Goal: Contribute content: Add original content to the website for others to see

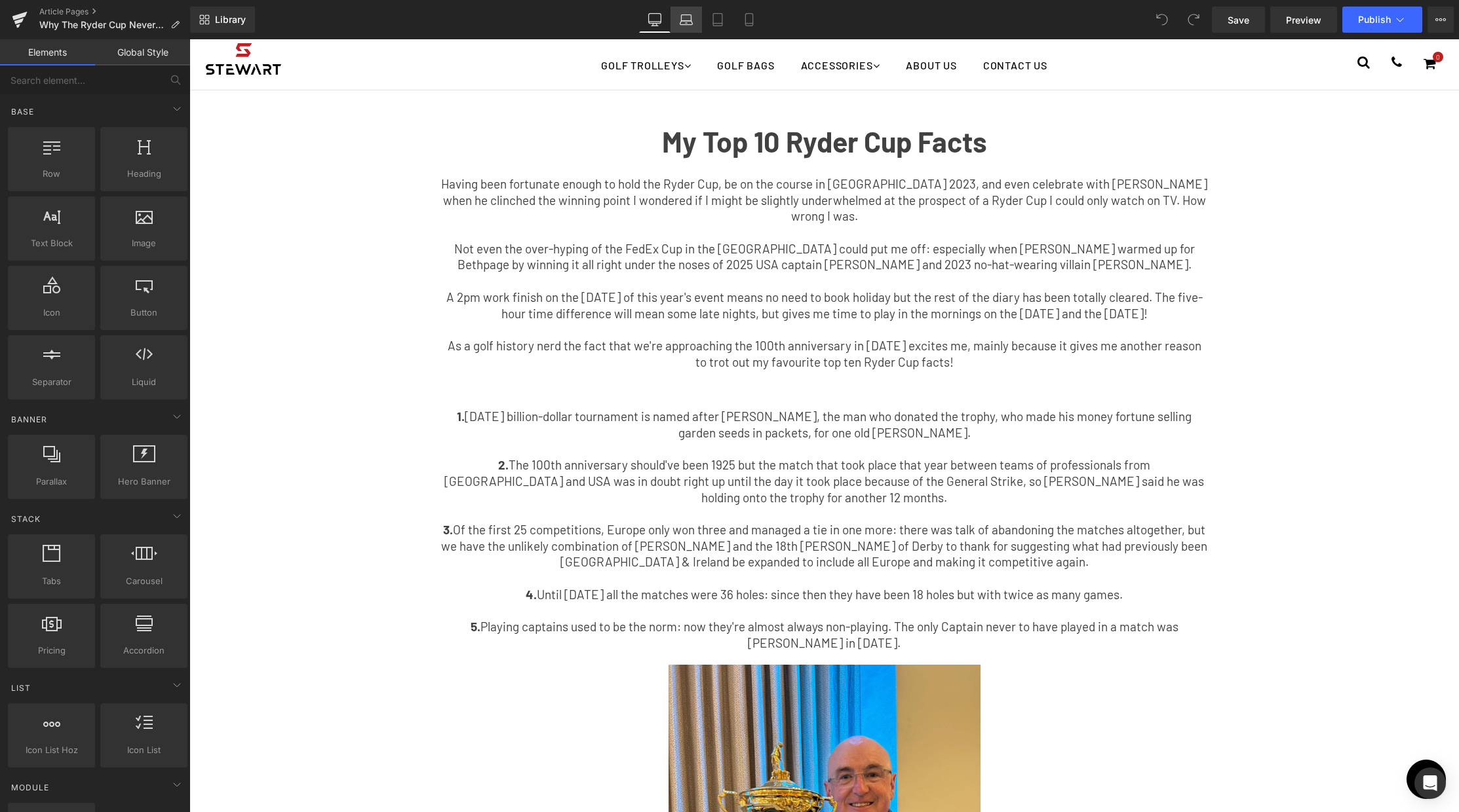
click at [691, 20] on icon at bounding box center [686, 19] width 13 height 13
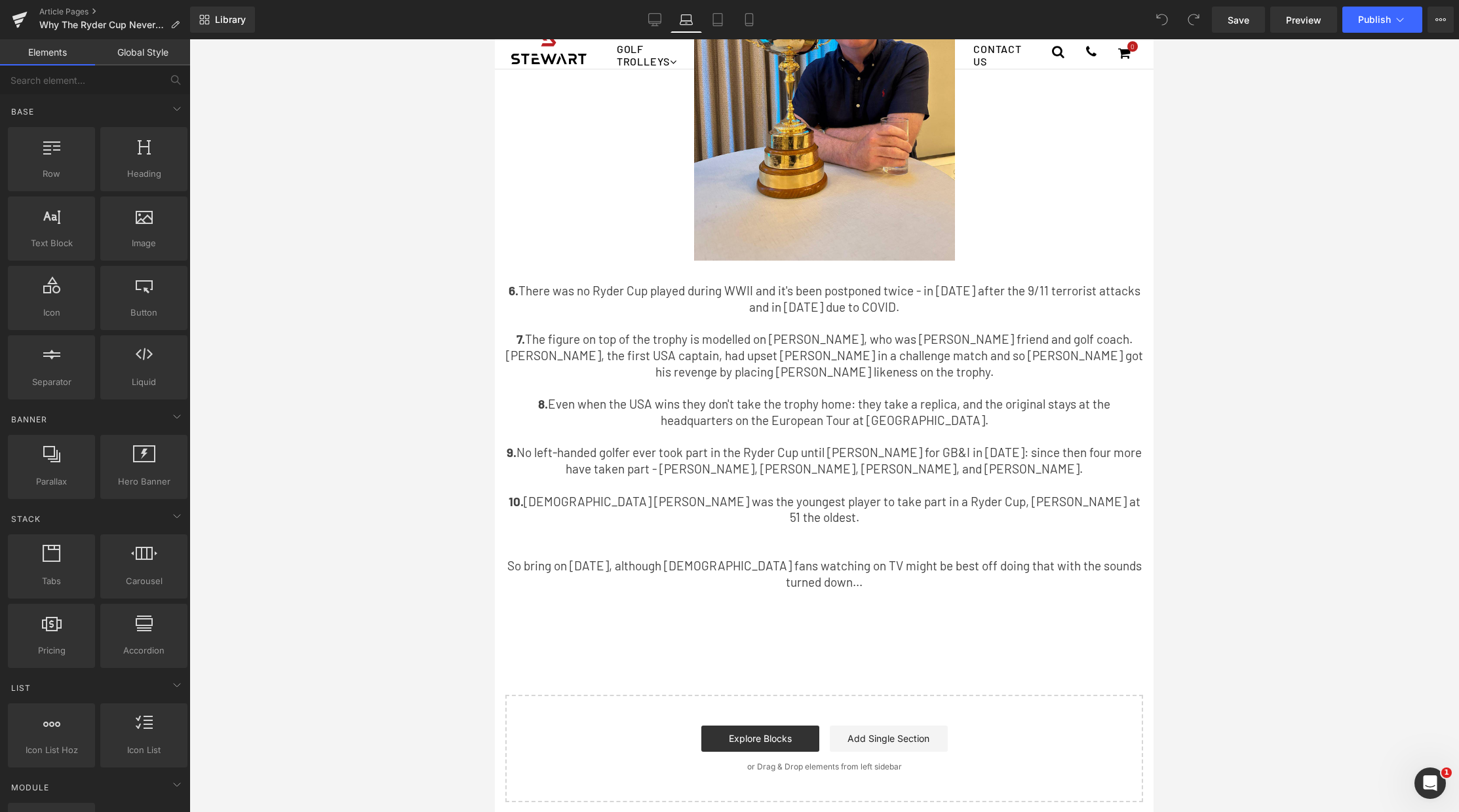
scroll to position [698, 0]
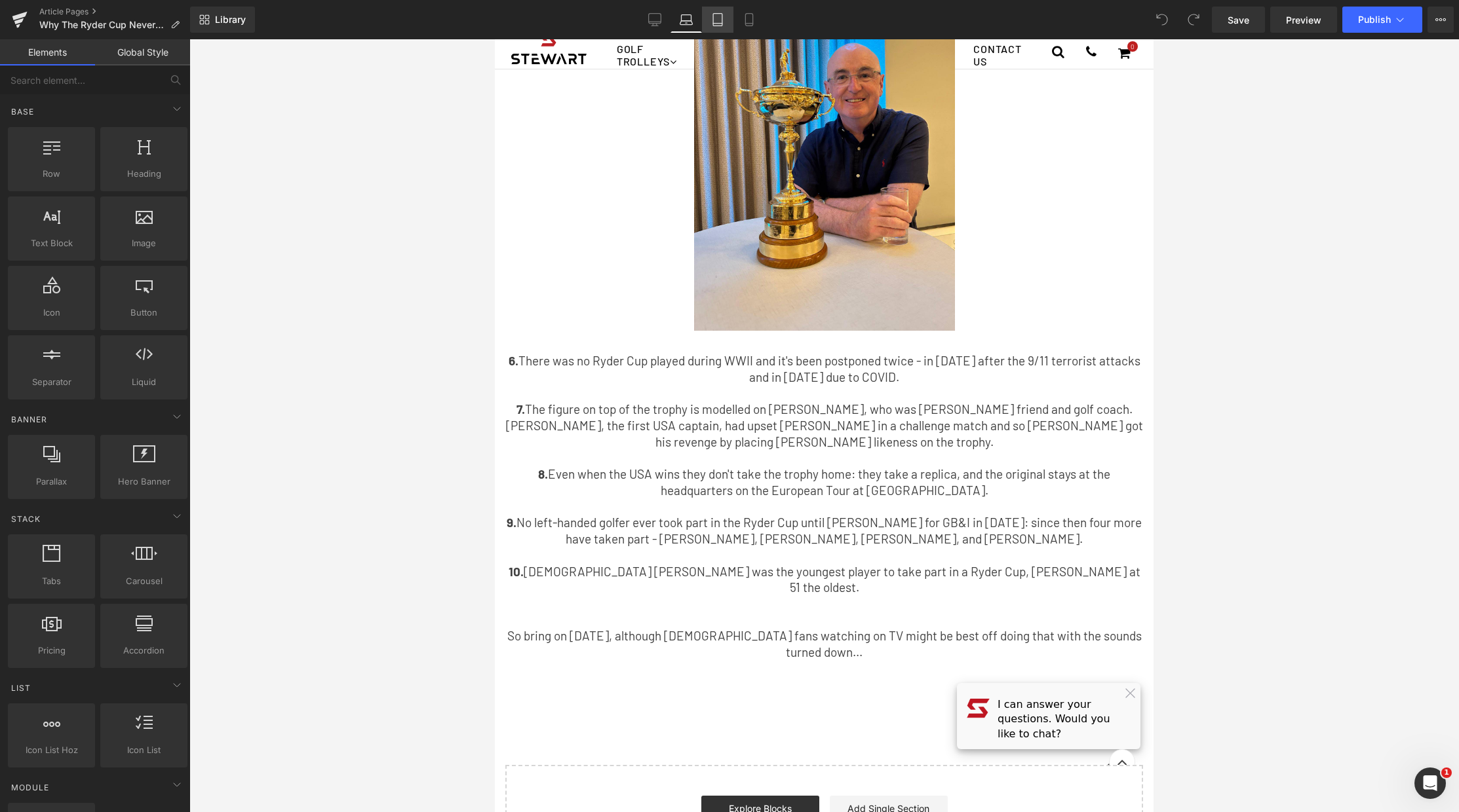
click at [726, 19] on link "Tablet" at bounding box center [717, 20] width 31 height 26
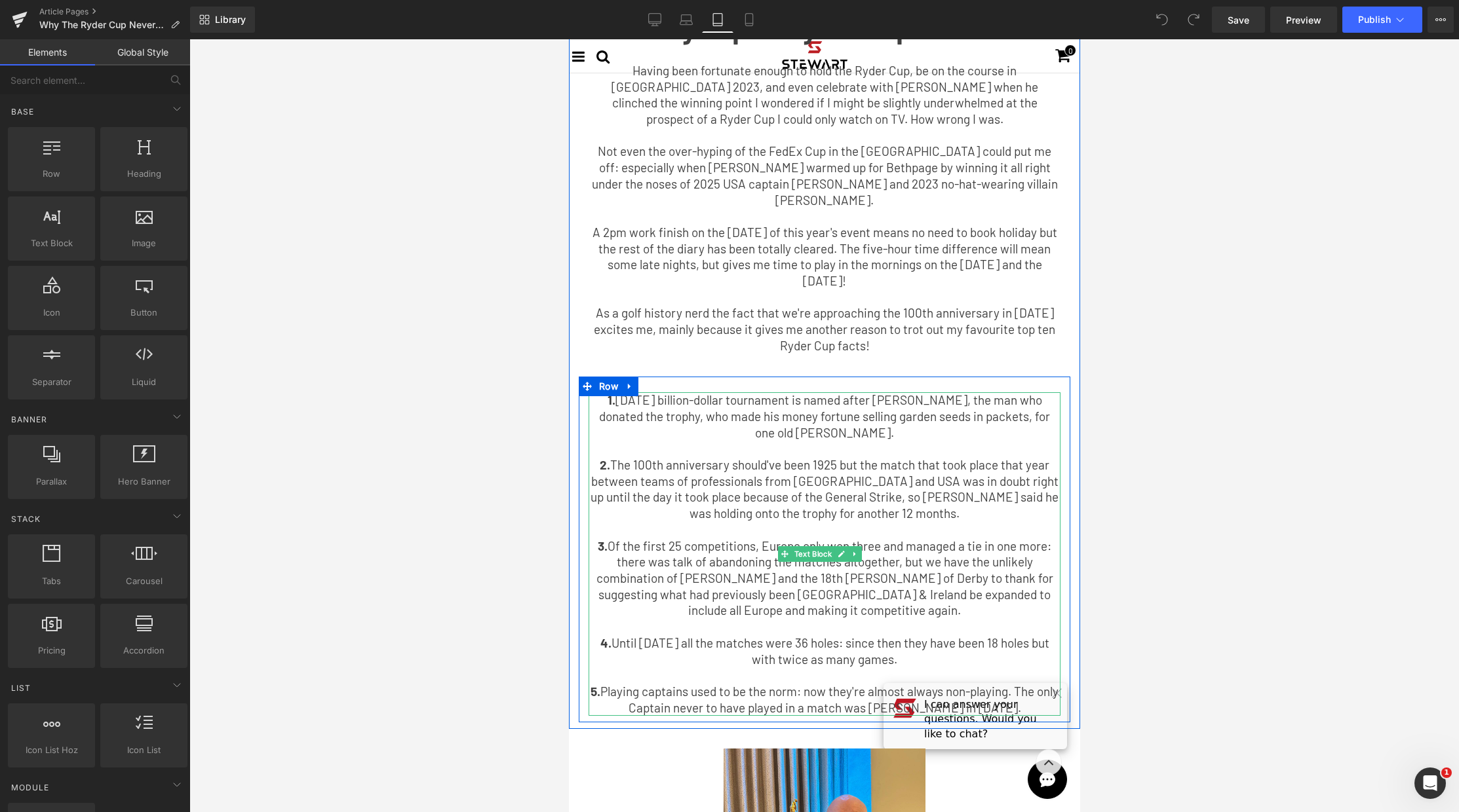
scroll to position [0, 0]
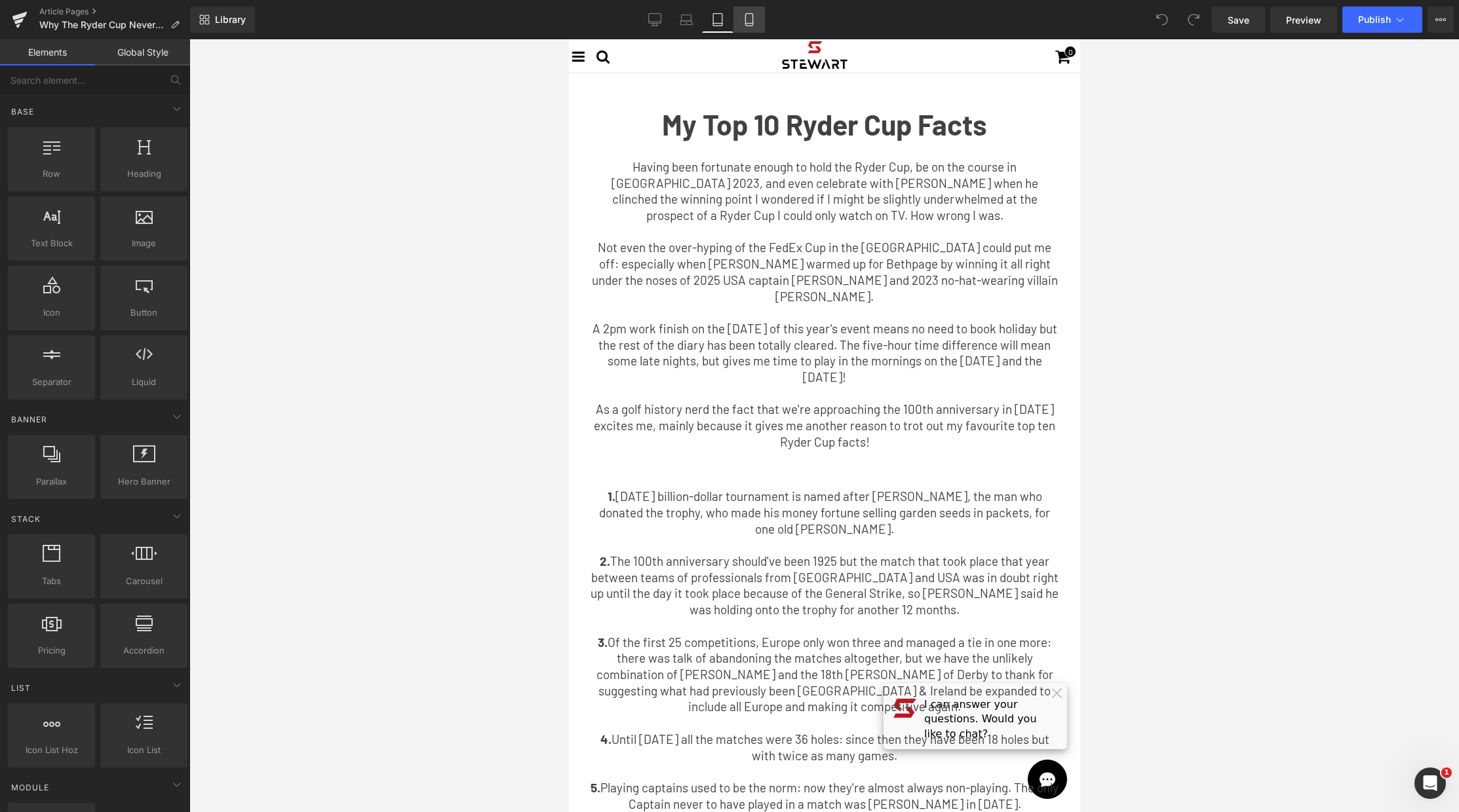
click at [746, 22] on icon at bounding box center [748, 20] width 7 height 13
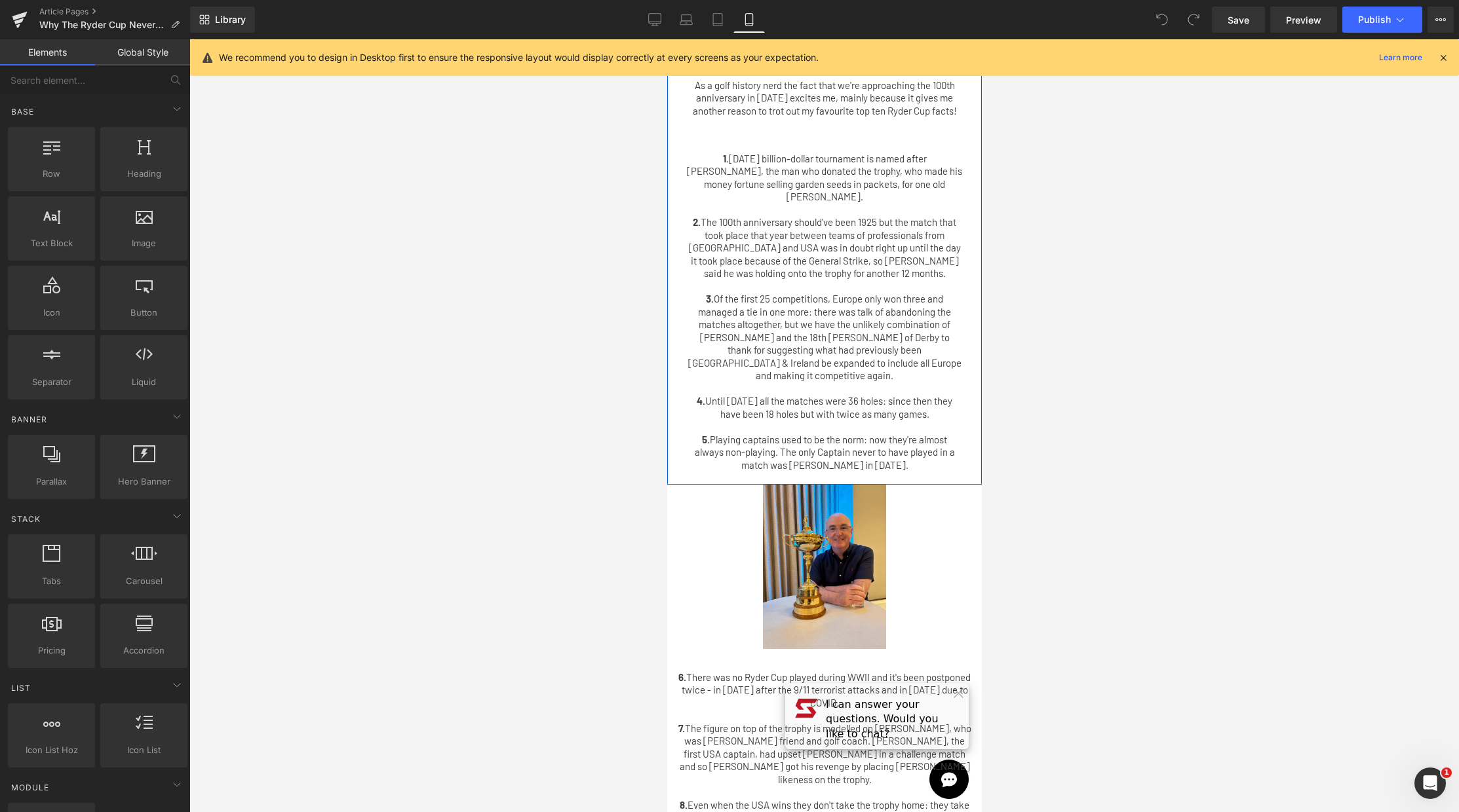
scroll to position [760, 0]
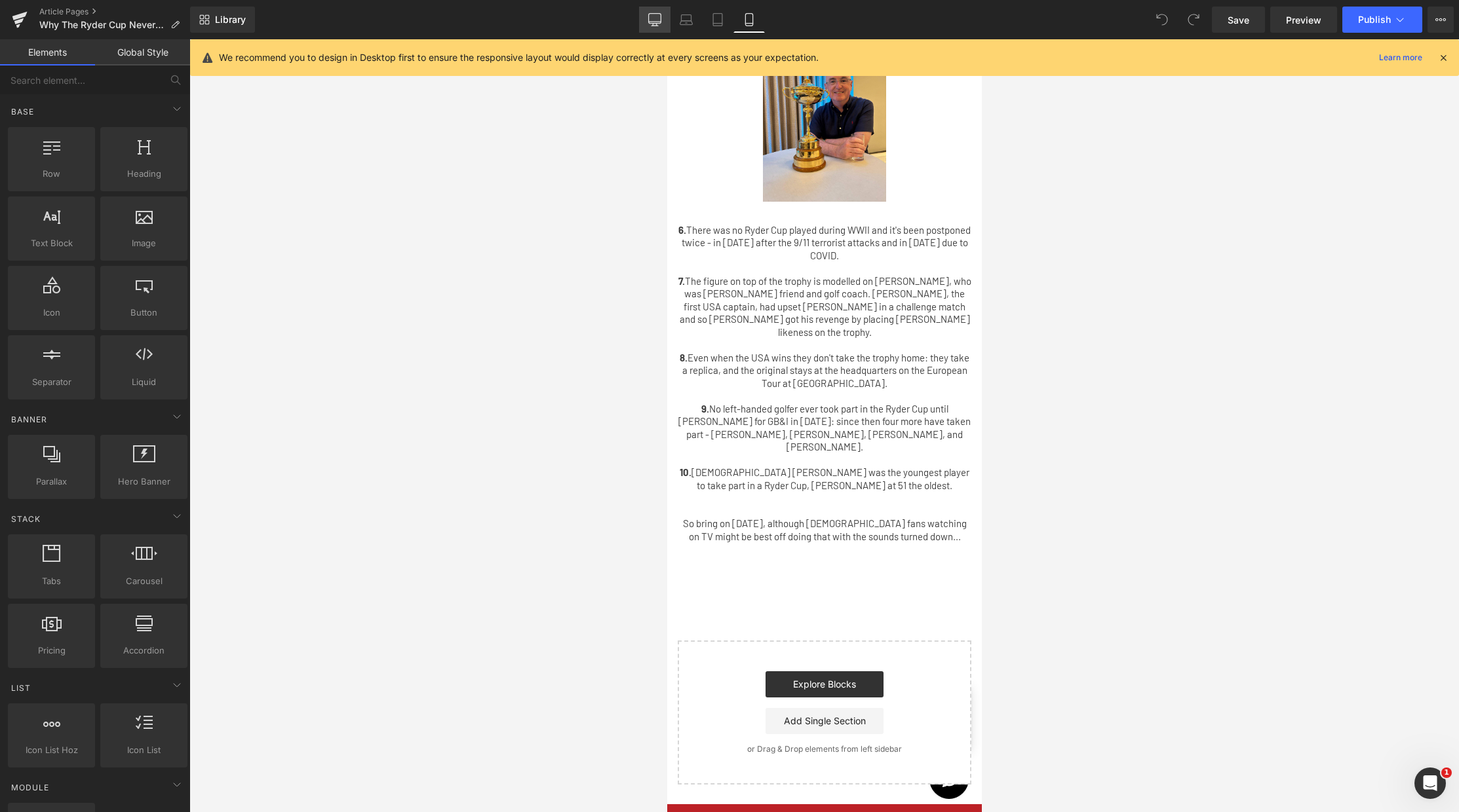
click at [654, 28] on link "Desktop" at bounding box center [654, 20] width 31 height 26
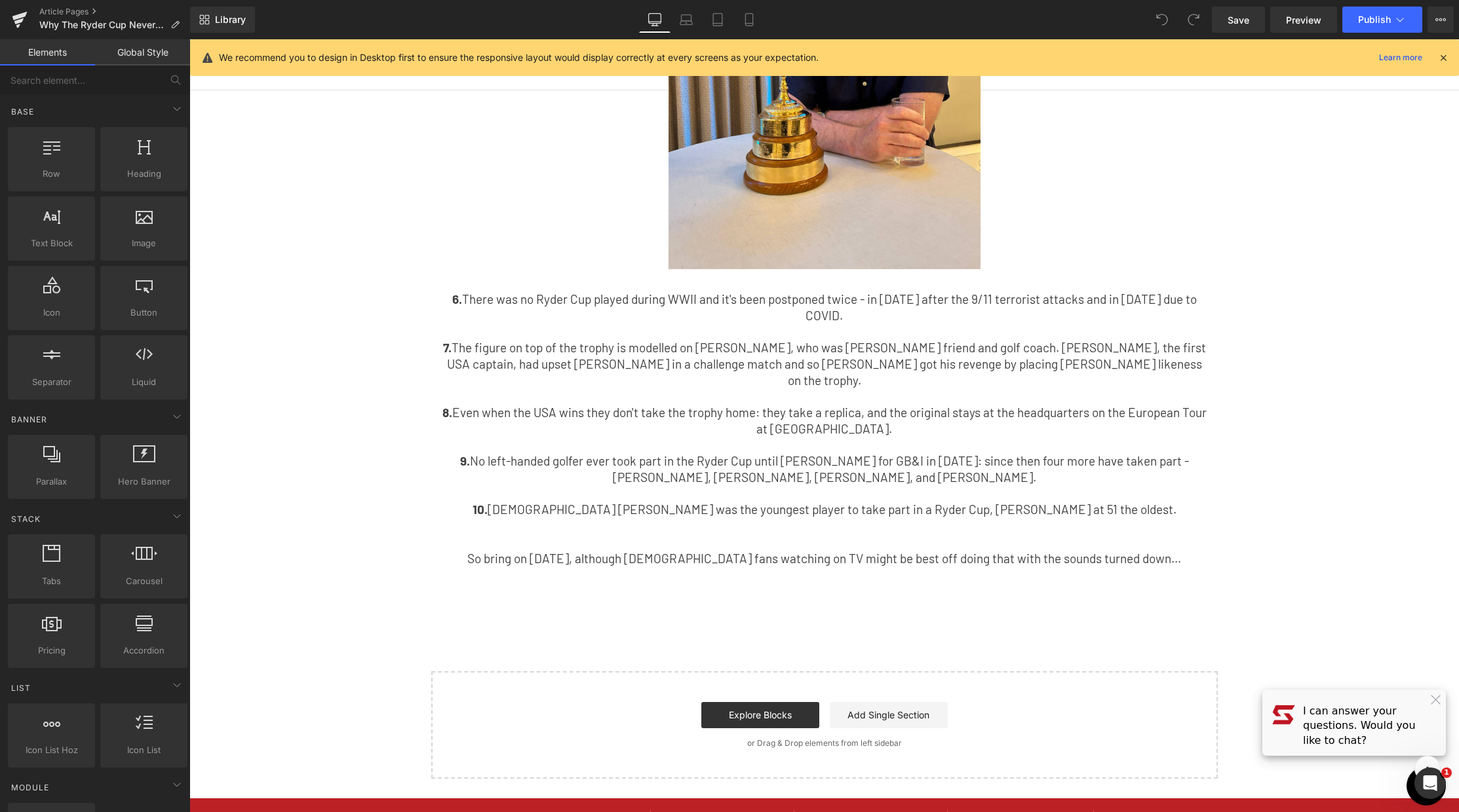
scroll to position [957, 0]
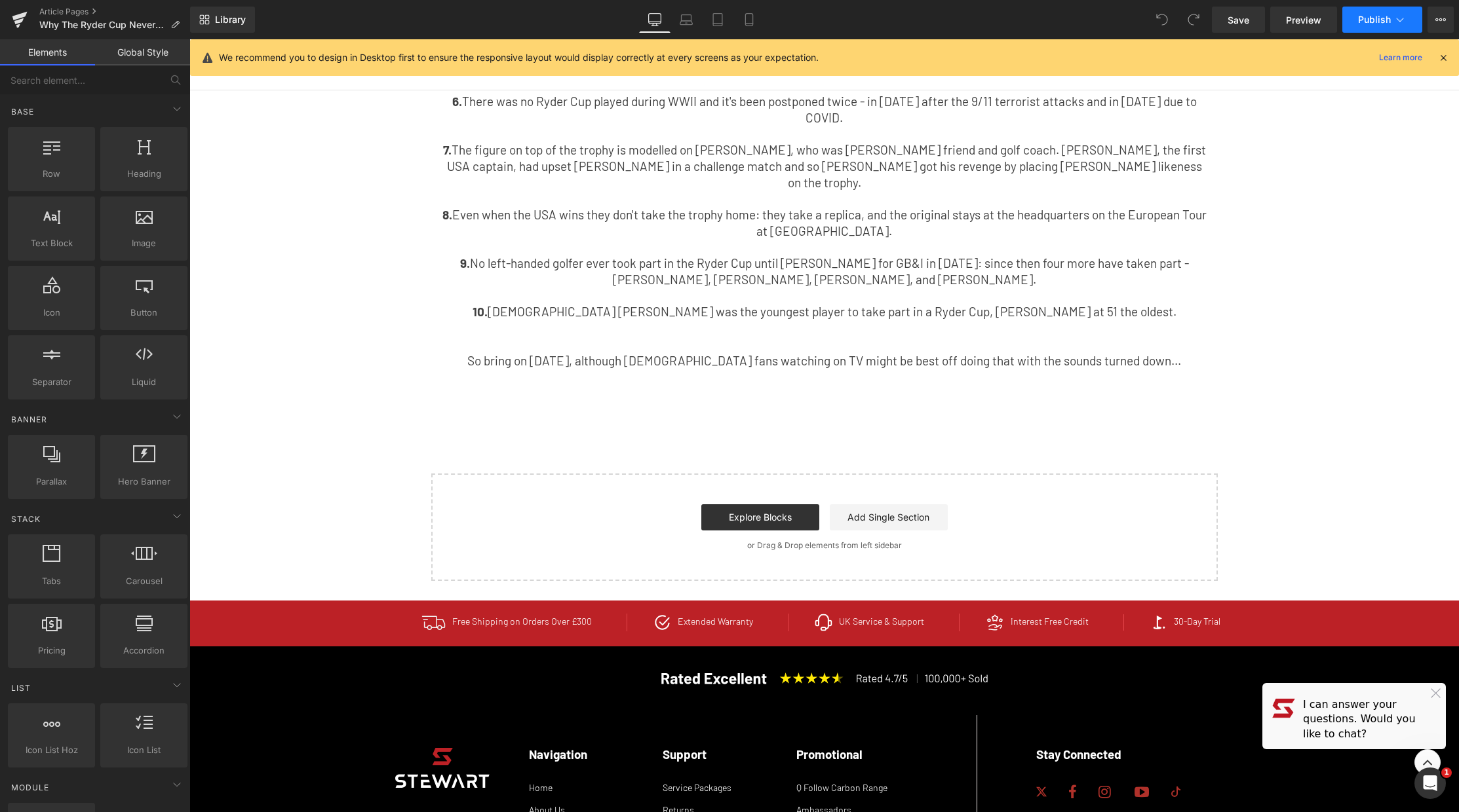
click at [1400, 23] on icon at bounding box center [1399, 19] width 13 height 13
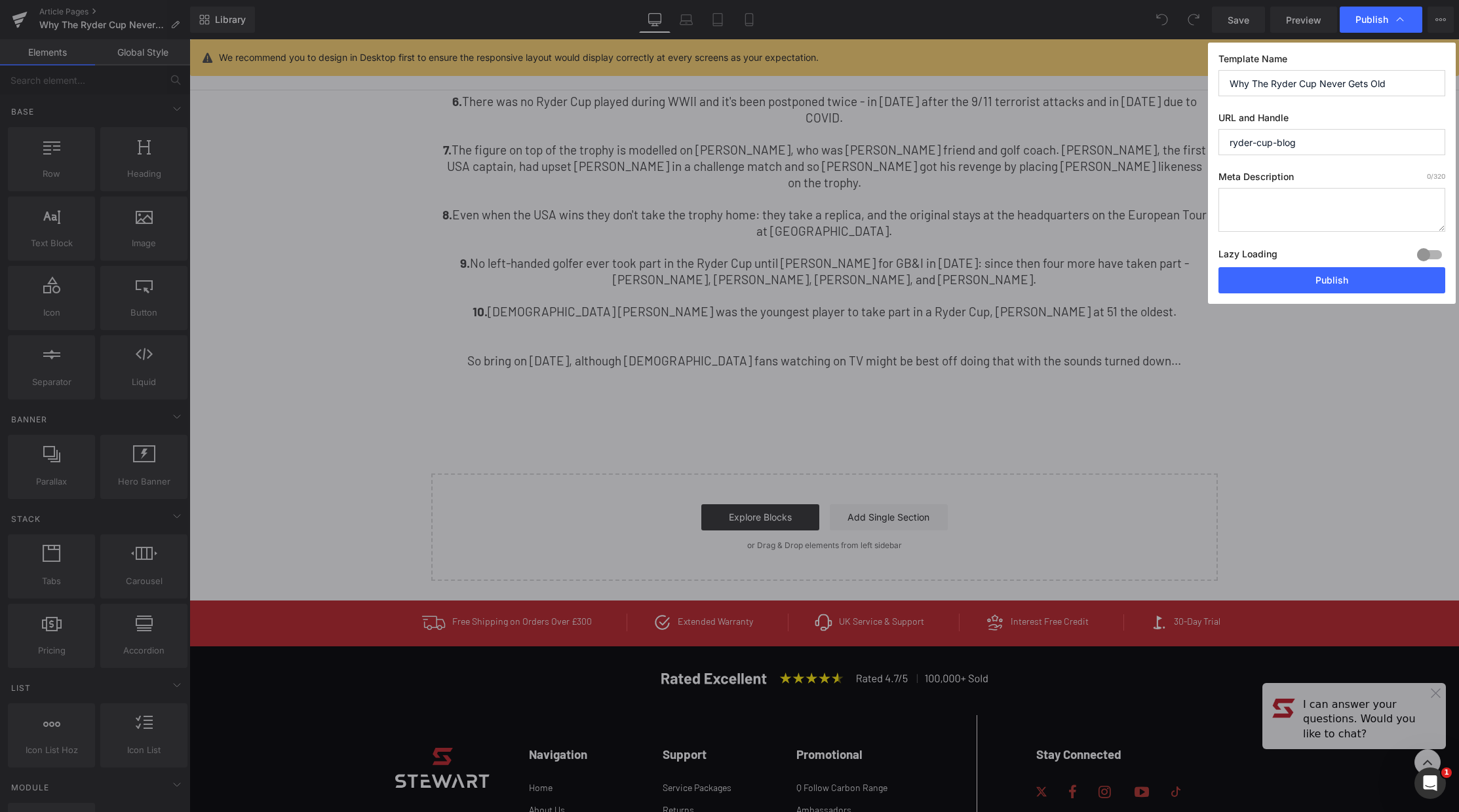
drag, startPoint x: 846, startPoint y: 196, endPoint x: 655, endPoint y: 156, distance: 195.1
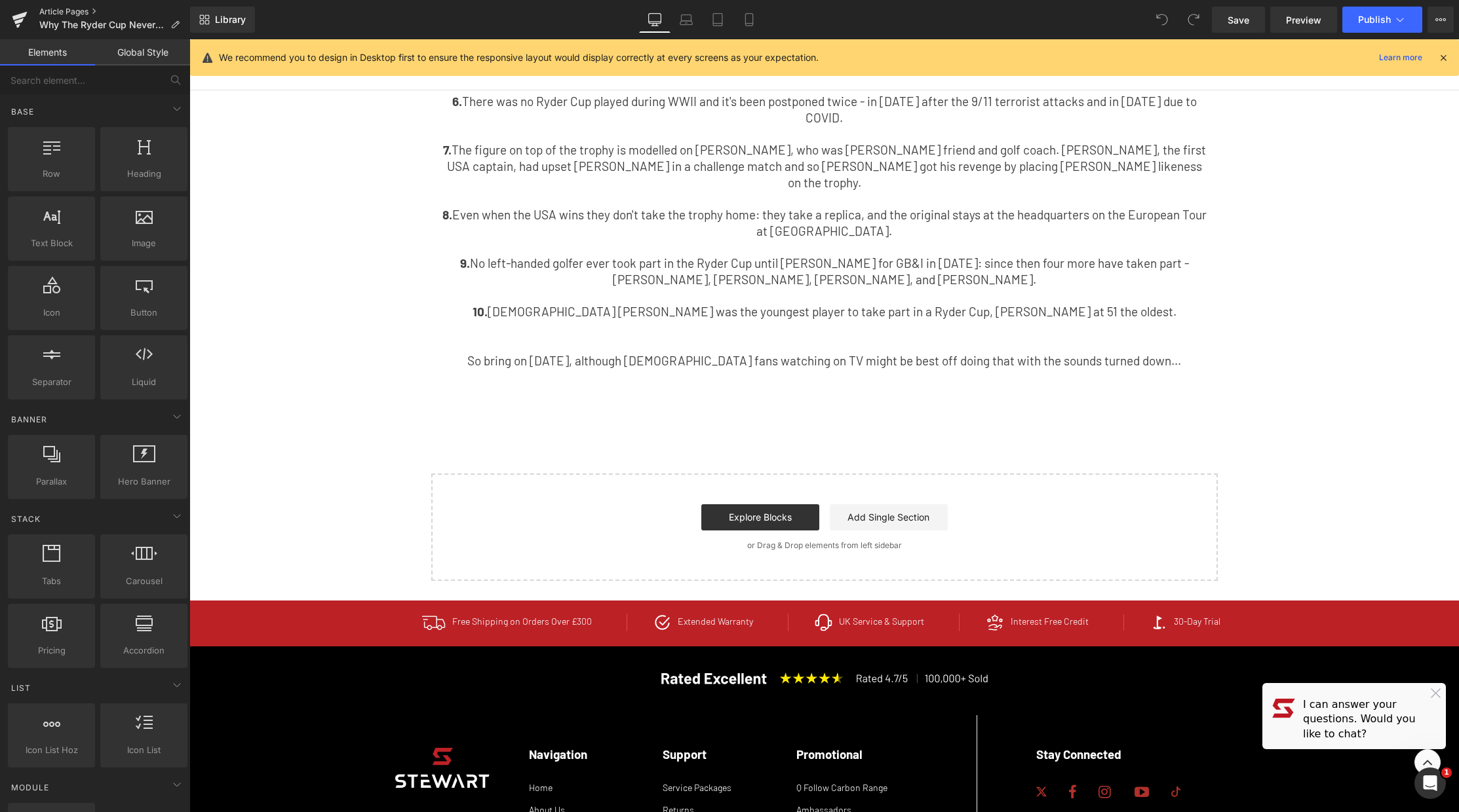
click at [82, 9] on link "Article Pages" at bounding box center [115, 12] width 151 height 11
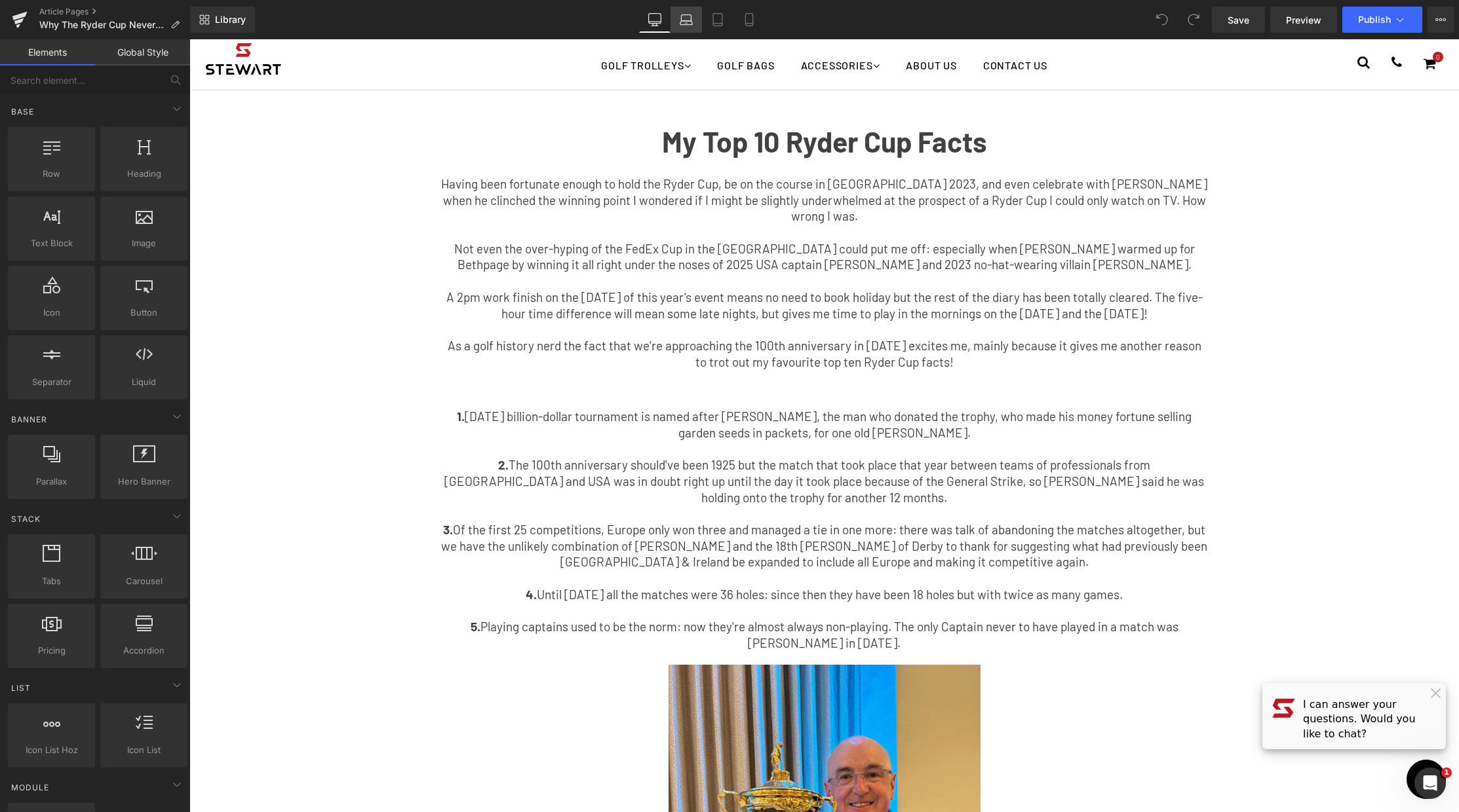
click at [684, 15] on icon at bounding box center [687, 18] width 10 height 6
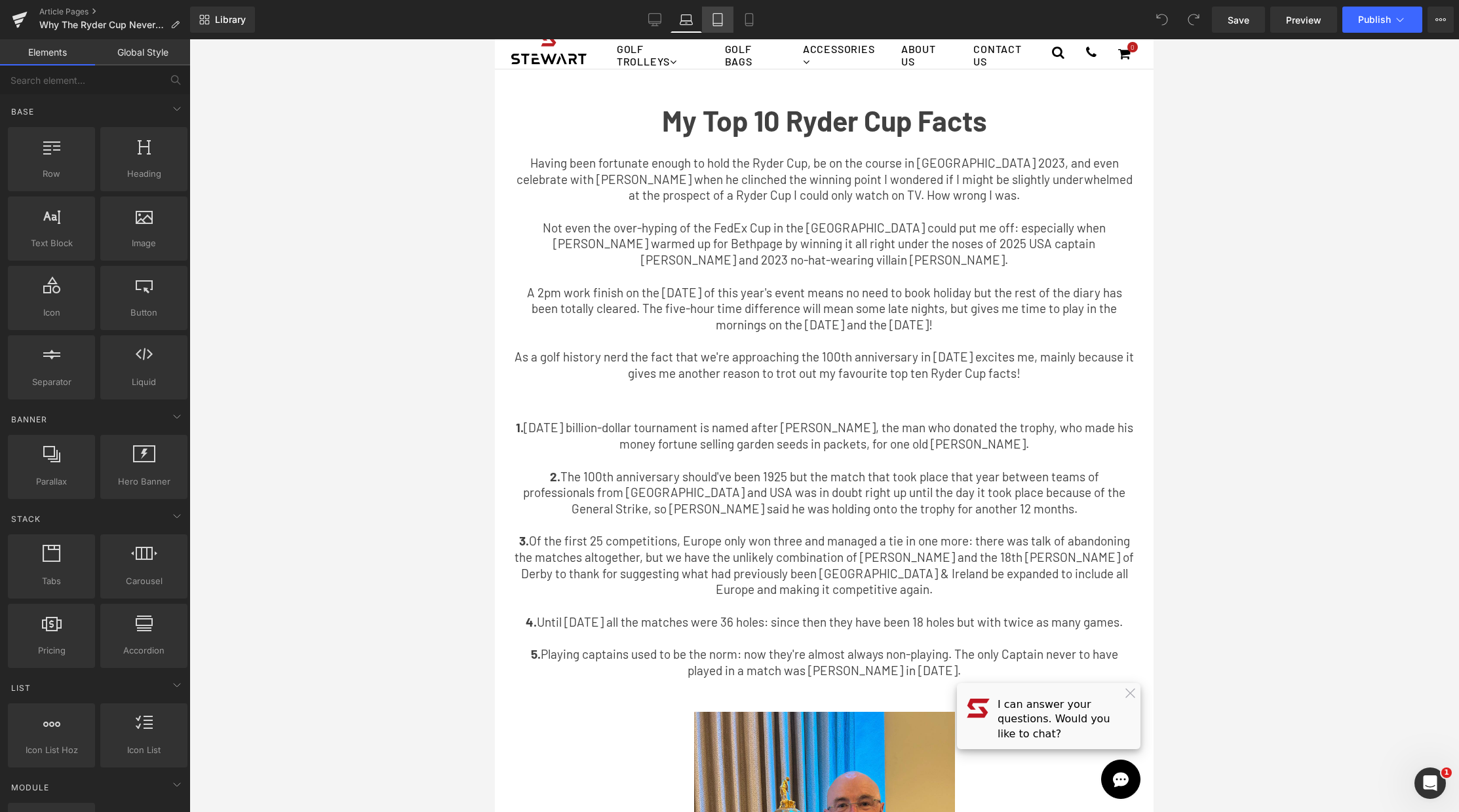
click at [711, 21] on icon at bounding box center [717, 19] width 13 height 13
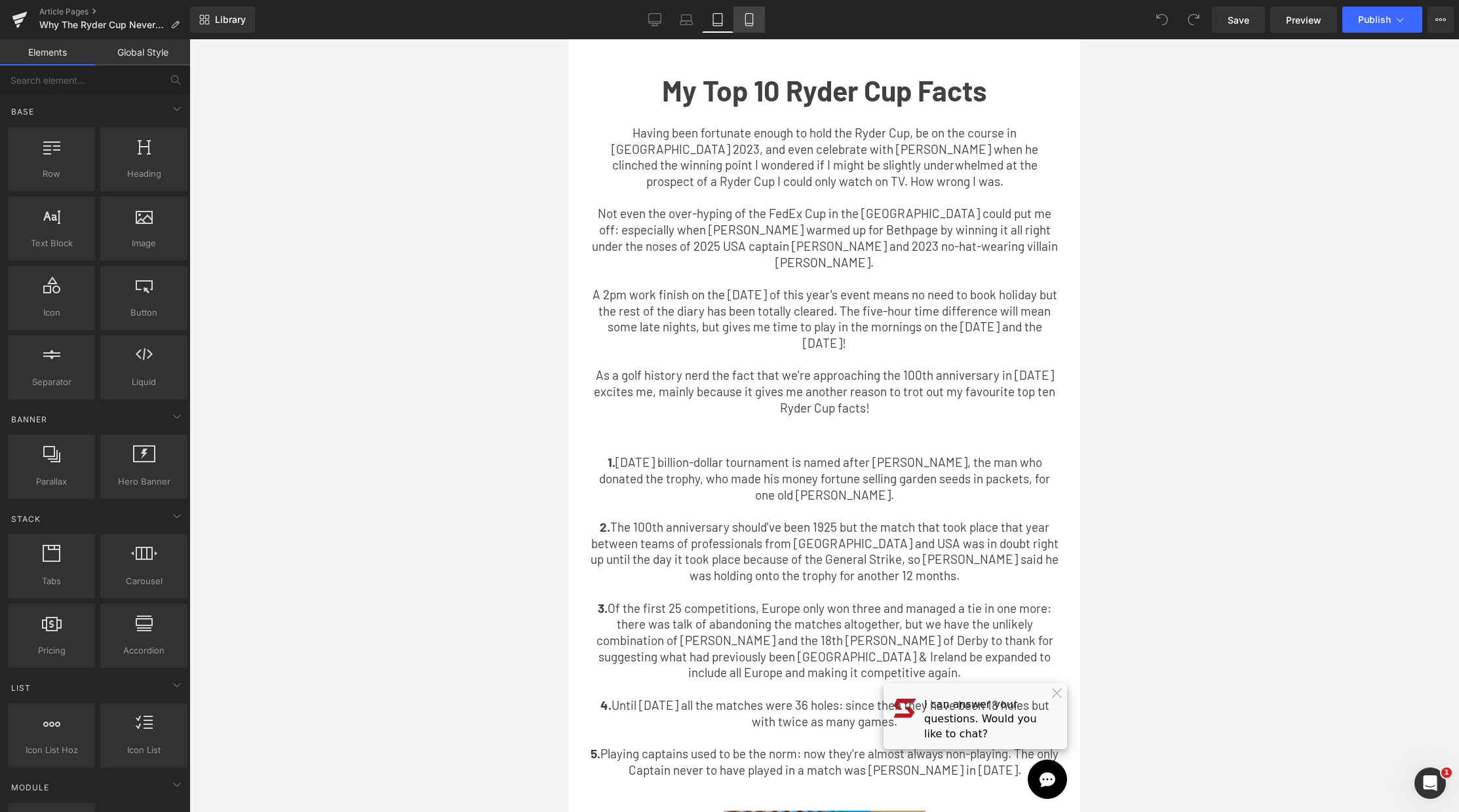
click at [750, 24] on icon at bounding box center [749, 19] width 13 height 13
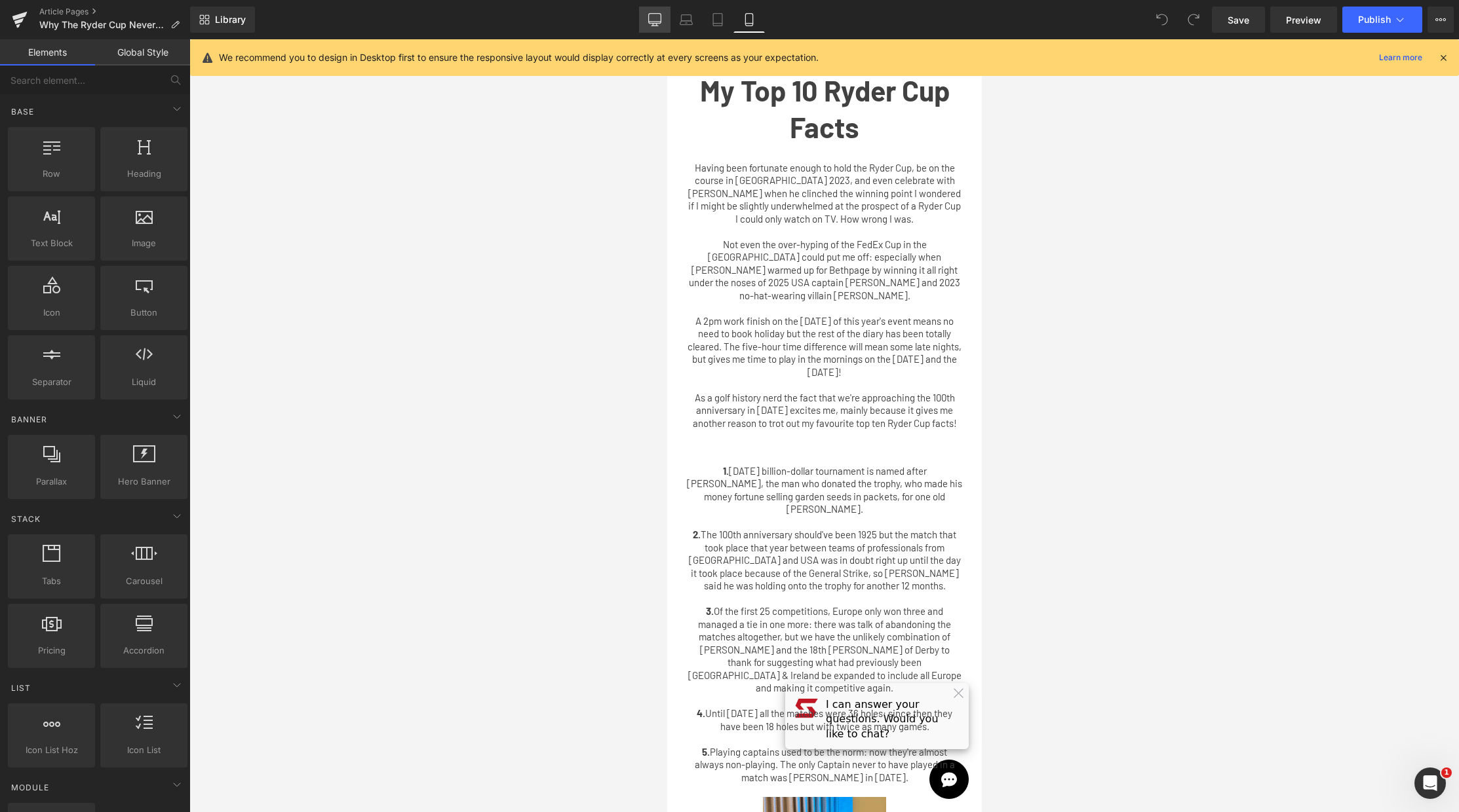
click at [666, 23] on link "Desktop" at bounding box center [654, 20] width 31 height 26
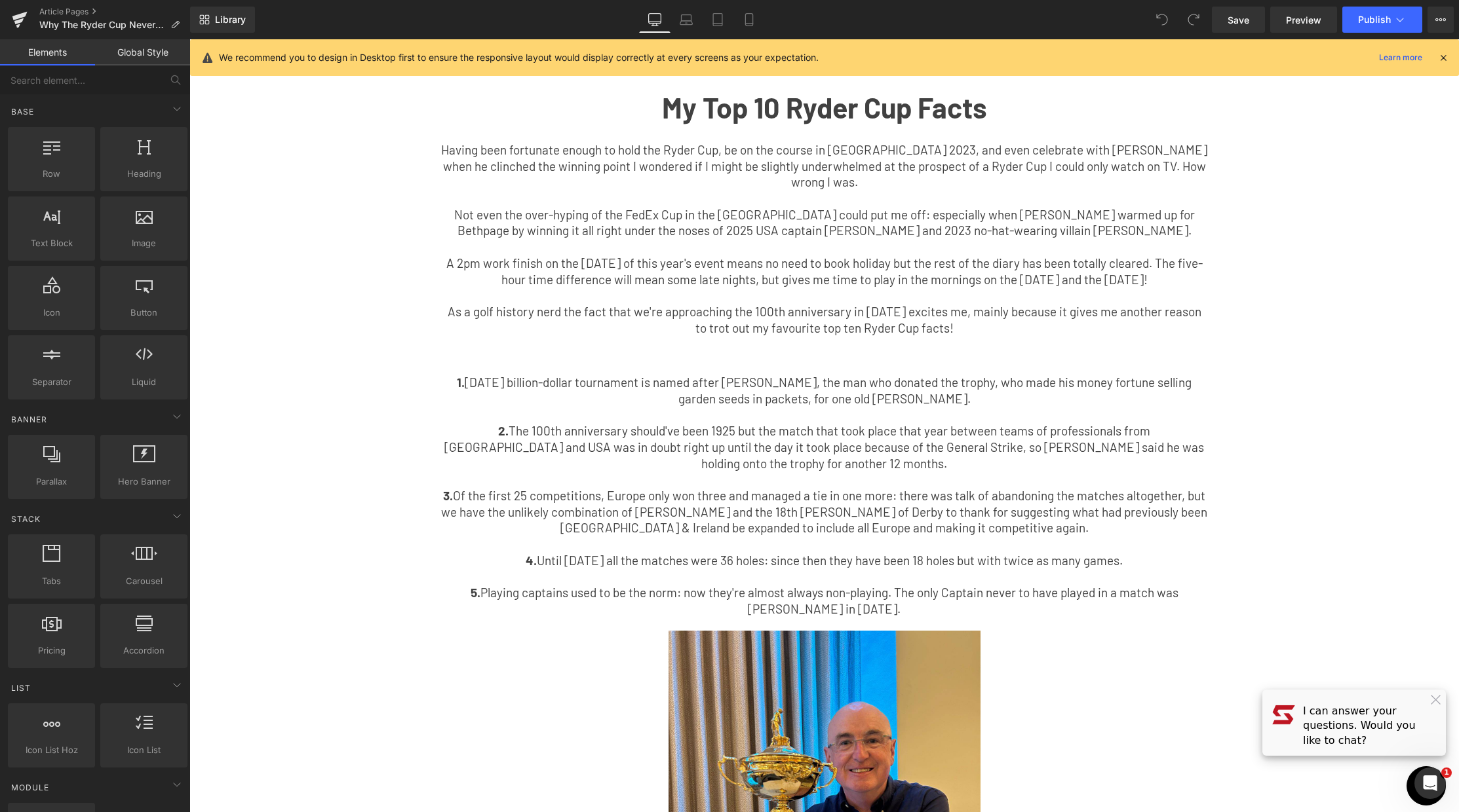
scroll to position [51, 0]
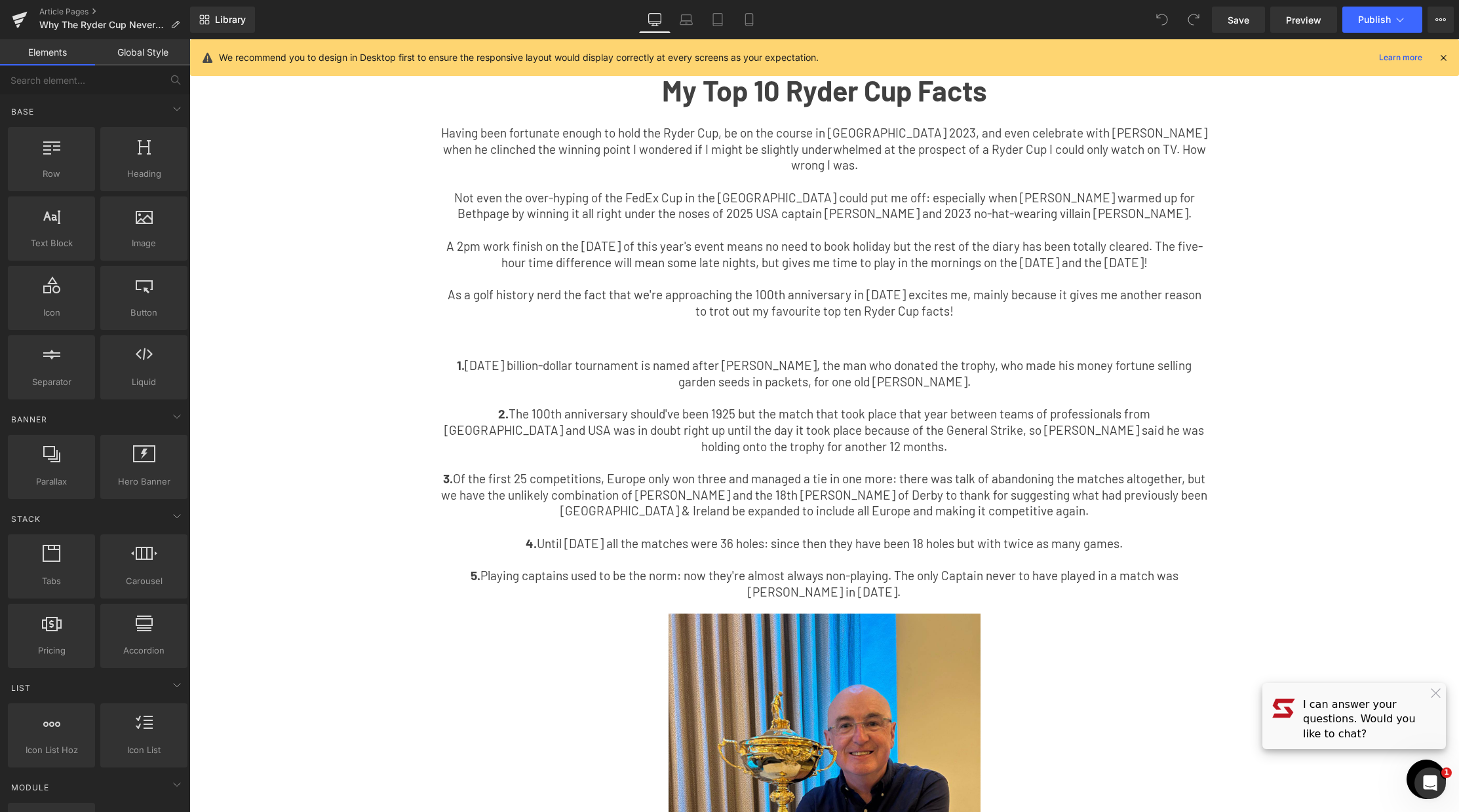
click at [867, 252] on p "A 2pm work finish on the [DATE] of this year's event means no need to book holi…" at bounding box center [823, 254] width 766 height 32
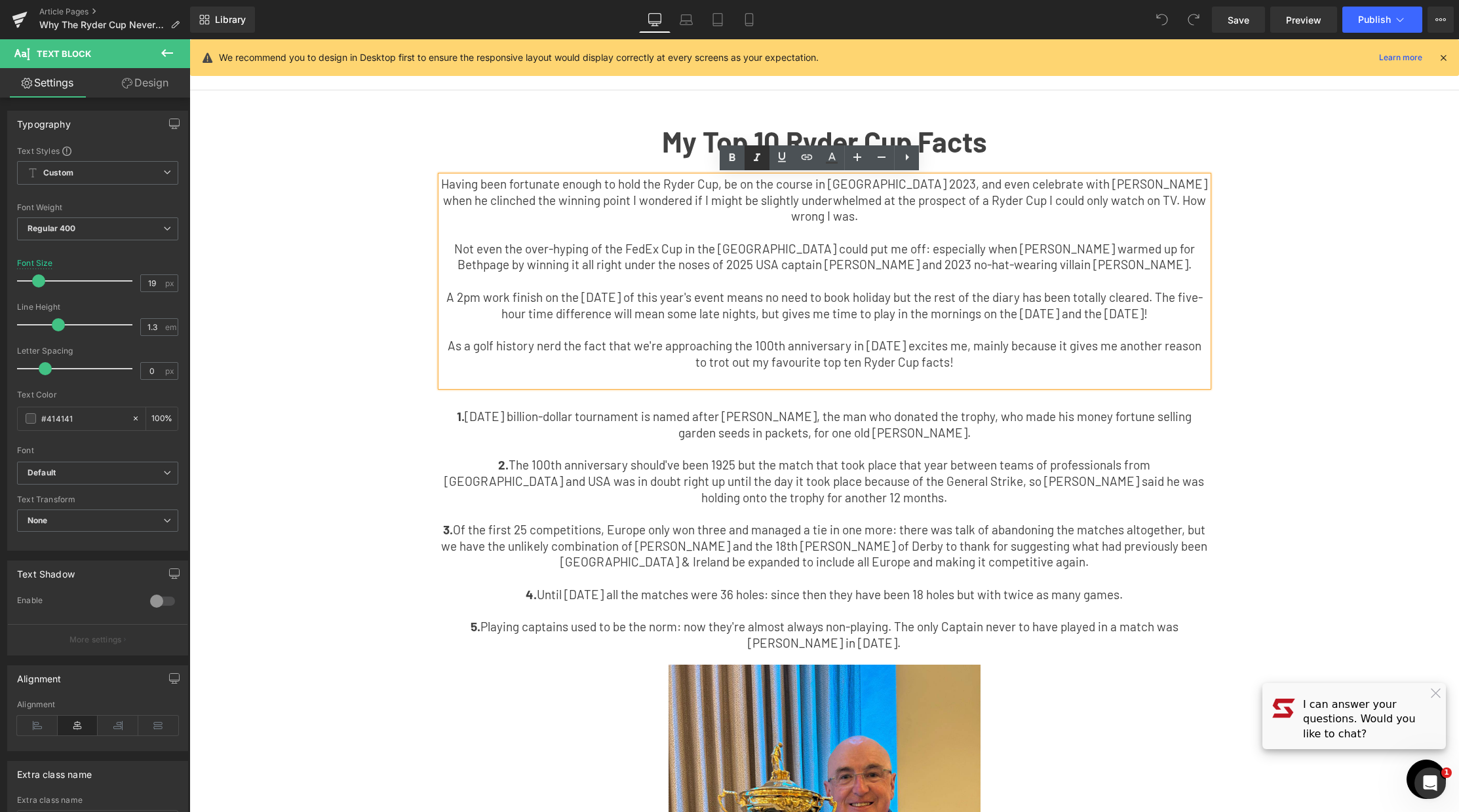
scroll to position [3, 0]
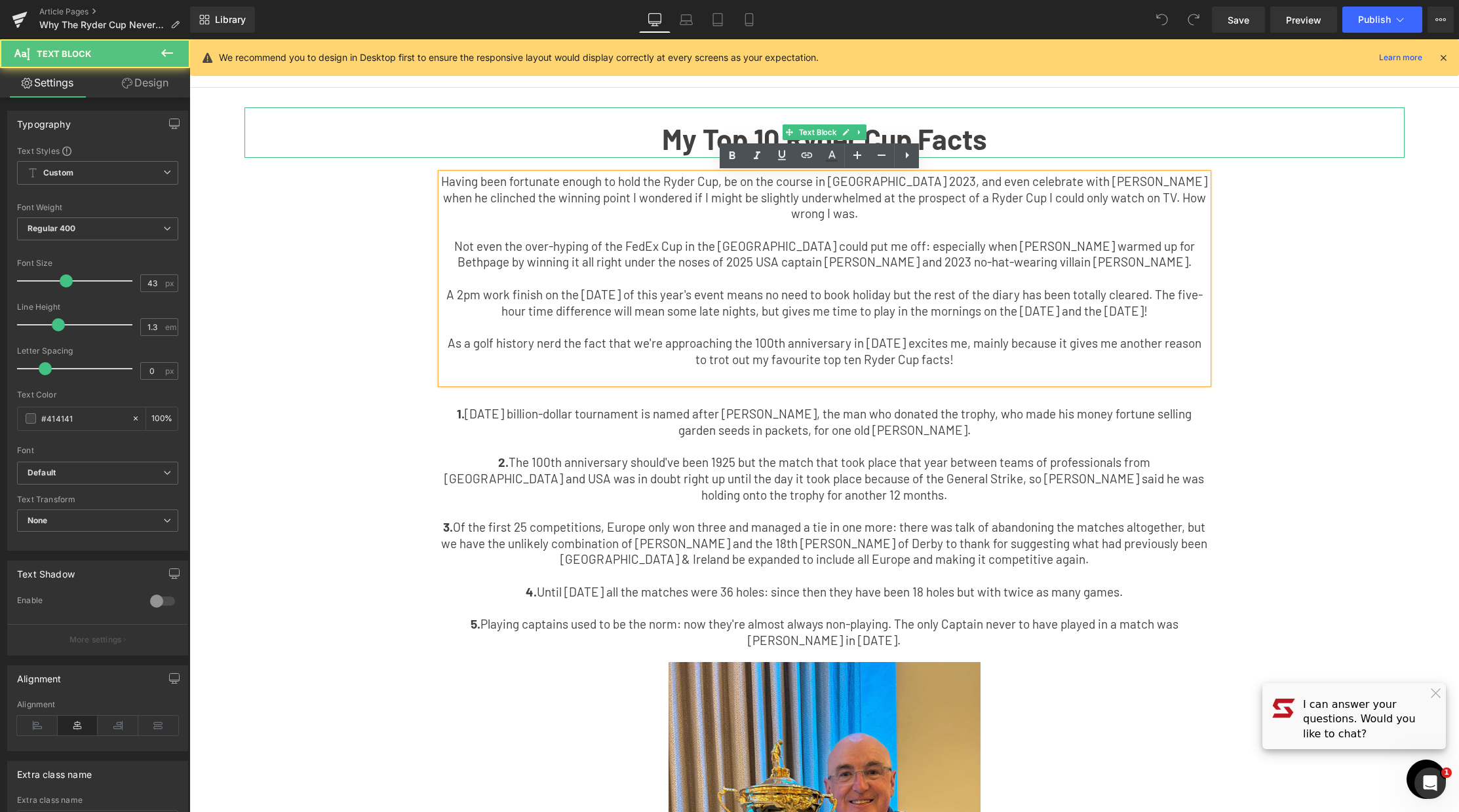
click at [1309, 130] on p "My Top 10 Ryder Cup Facts" at bounding box center [824, 139] width 1160 height 36
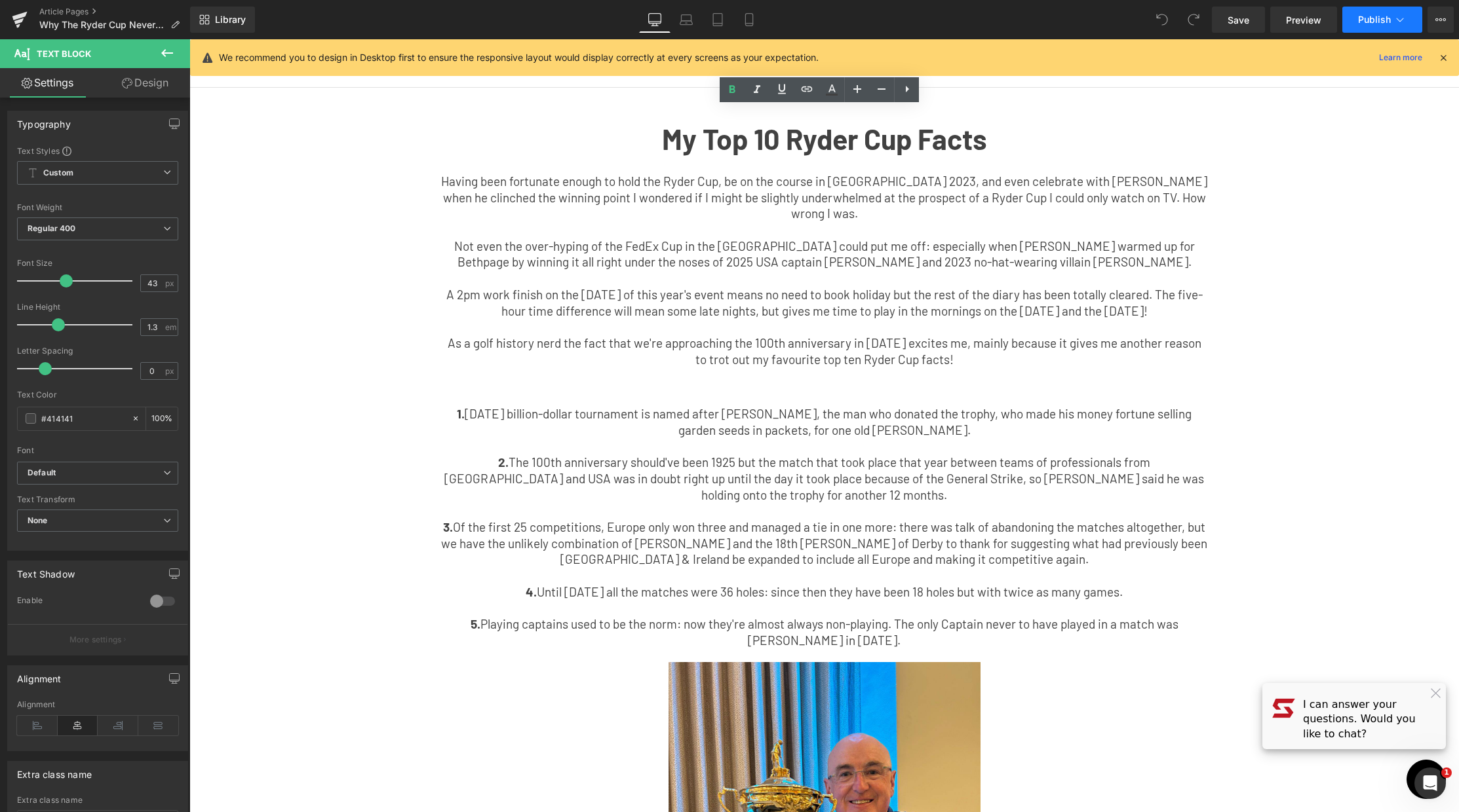
click at [1378, 25] on button "Publish" at bounding box center [1381, 20] width 79 height 26
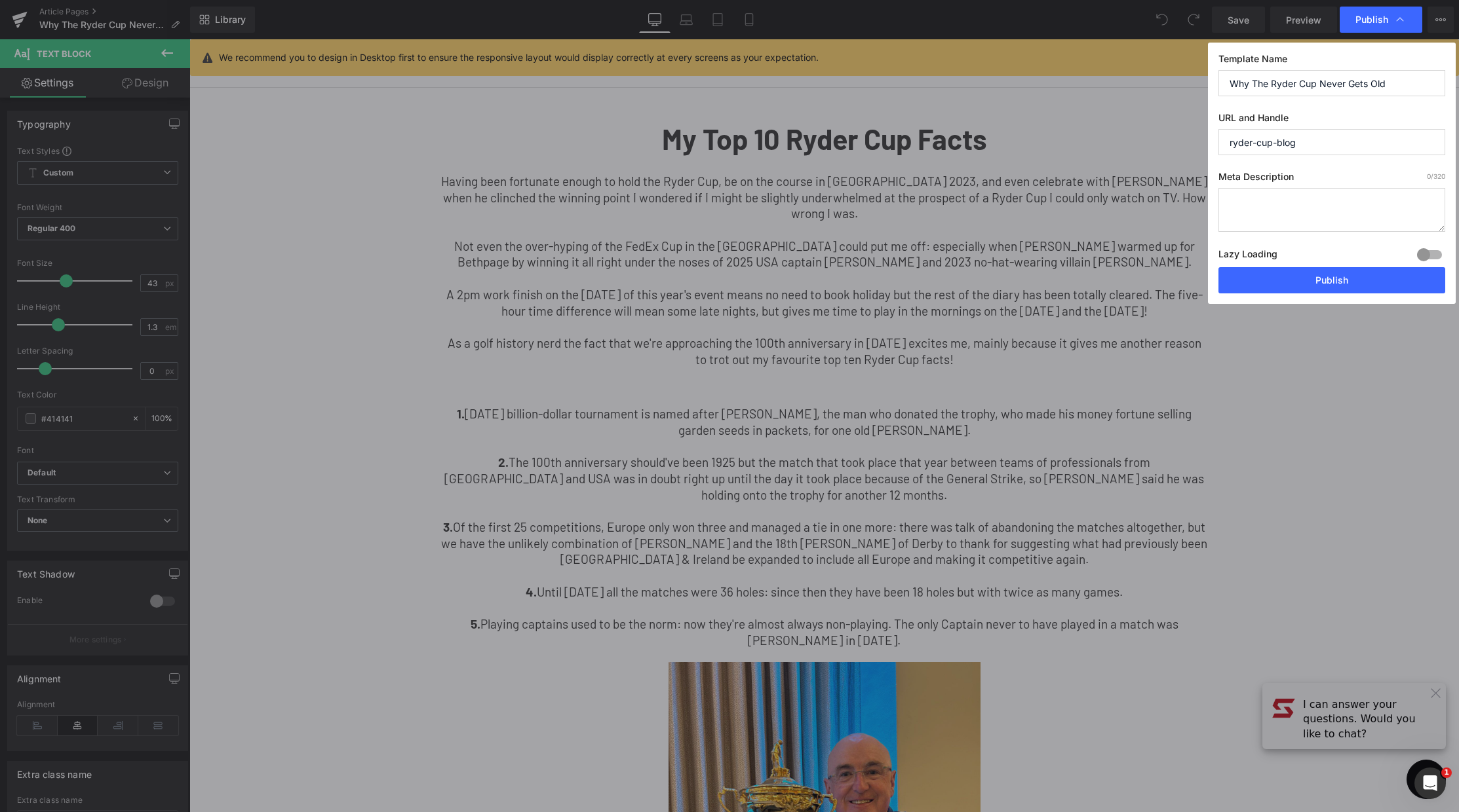
drag, startPoint x: 1391, startPoint y: 89, endPoint x: 1080, endPoint y: 50, distance: 313.4
click at [1080, 50] on div "Publish Template Name Why The Ryder Cup Never Gets Old URL and Handle ryder-cup…" at bounding box center [729, 406] width 1459 height 812
type input "my Top 10 Ryder Cup Facts"
click at [1330, 152] on input "ryder-cup-blog" at bounding box center [1330, 142] width 227 height 26
click at [1391, 279] on button "Publish" at bounding box center [1330, 279] width 227 height 26
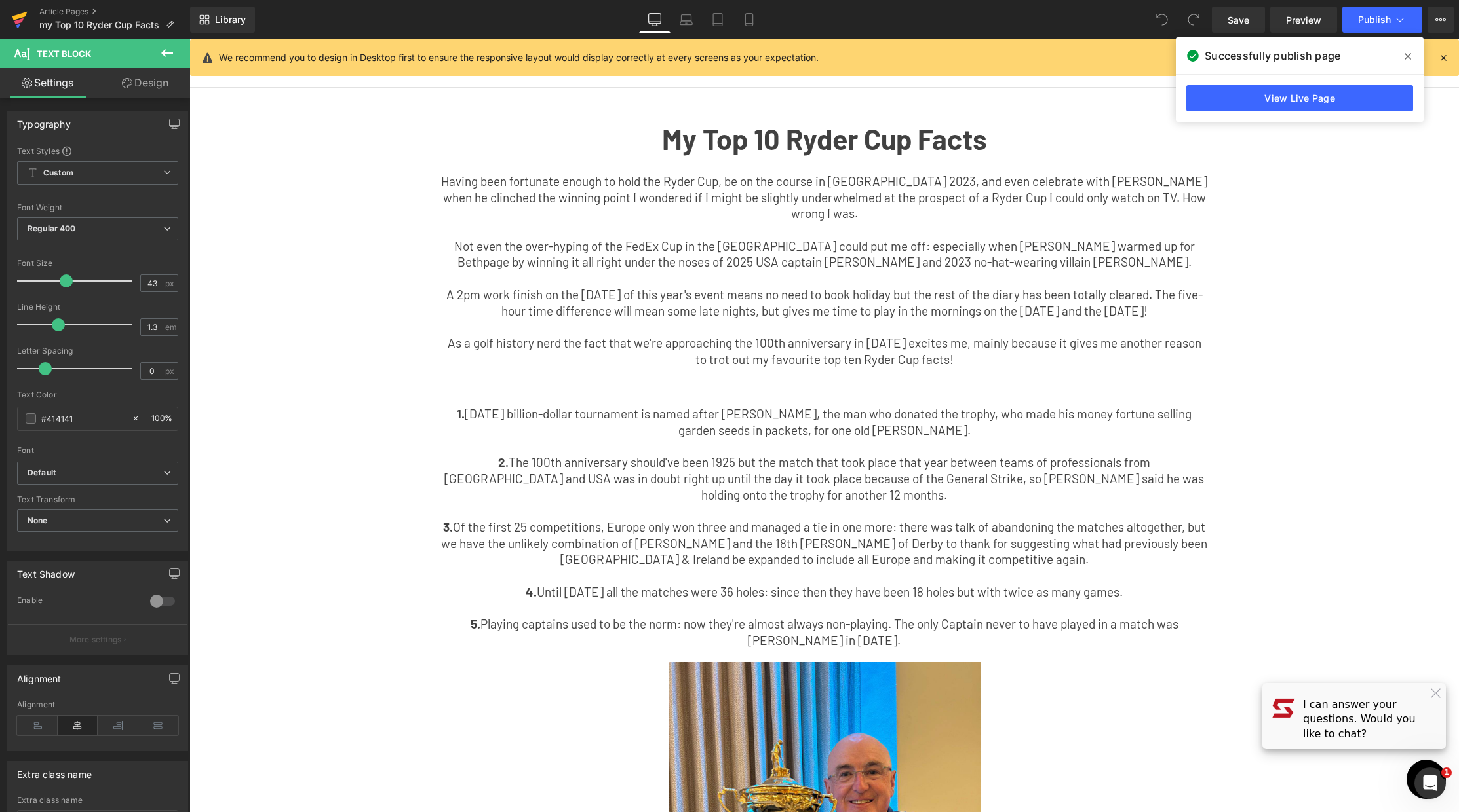
click at [28, 14] on link at bounding box center [20, 20] width 39 height 39
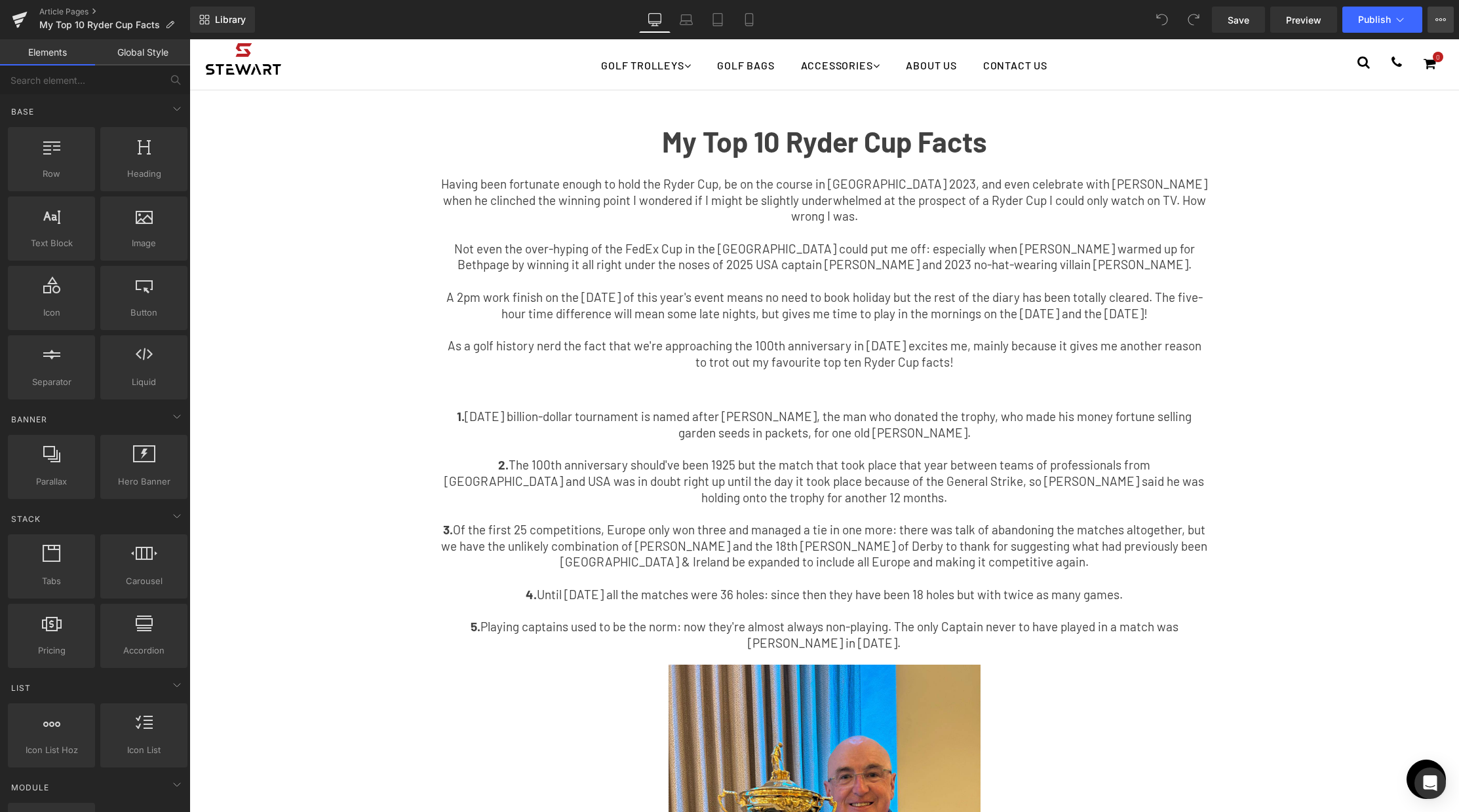
click at [1453, 25] on button "View Live Page View with current Template Save Template to Library Schedule Pub…" at bounding box center [1440, 20] width 26 height 26
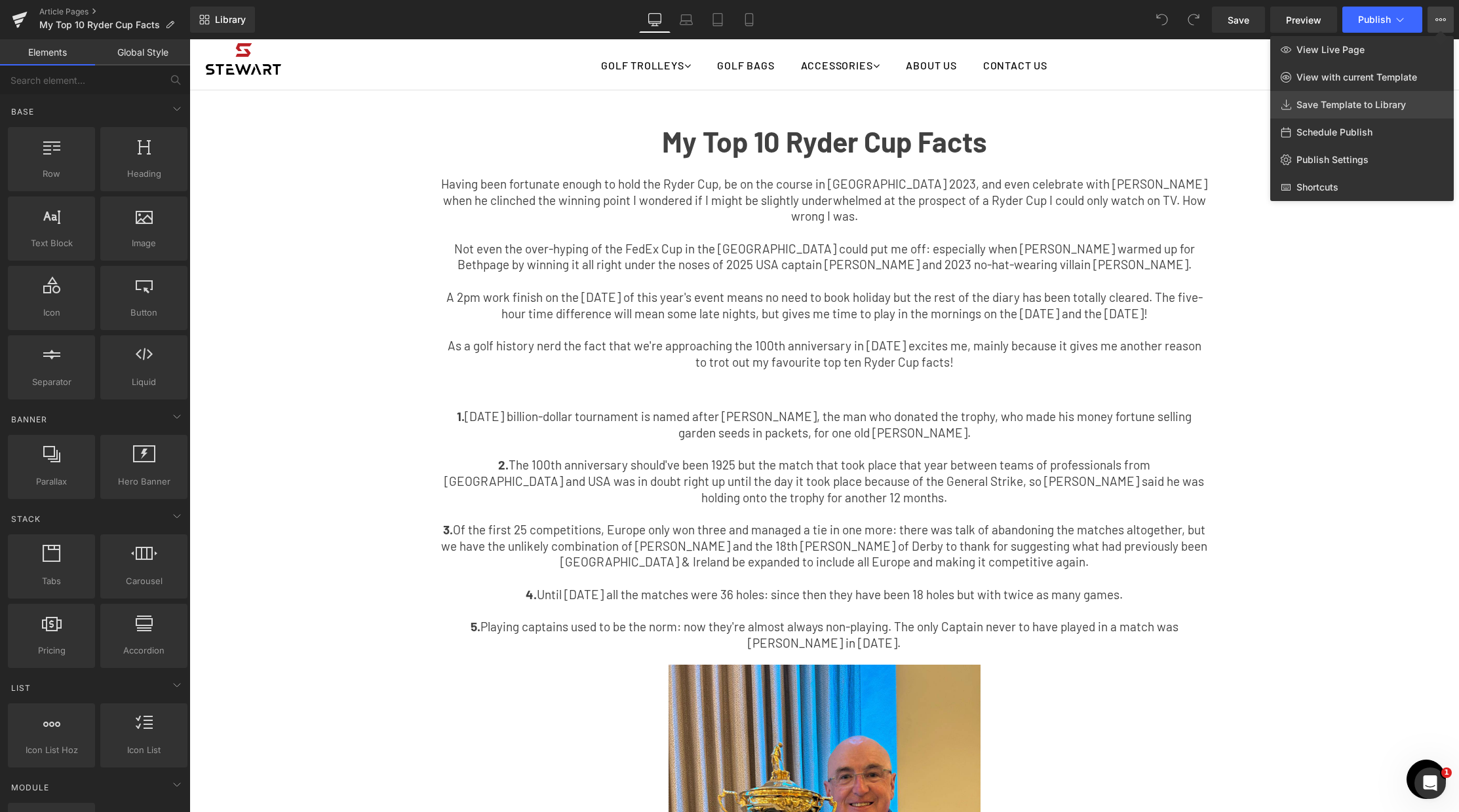
click at [1370, 111] on link "Save Template to Library" at bounding box center [1361, 105] width 183 height 27
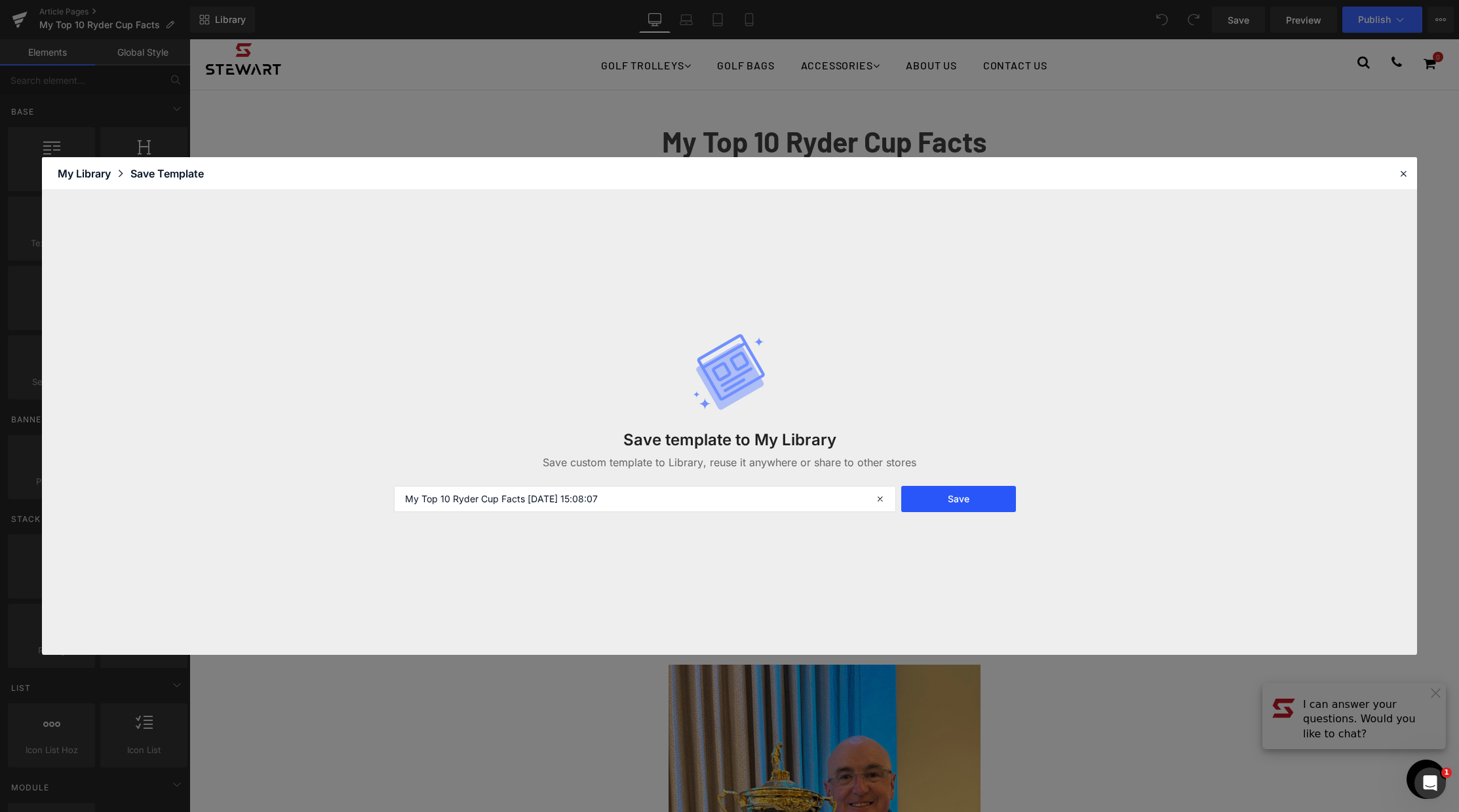
click at [977, 490] on button "Save" at bounding box center [958, 499] width 115 height 26
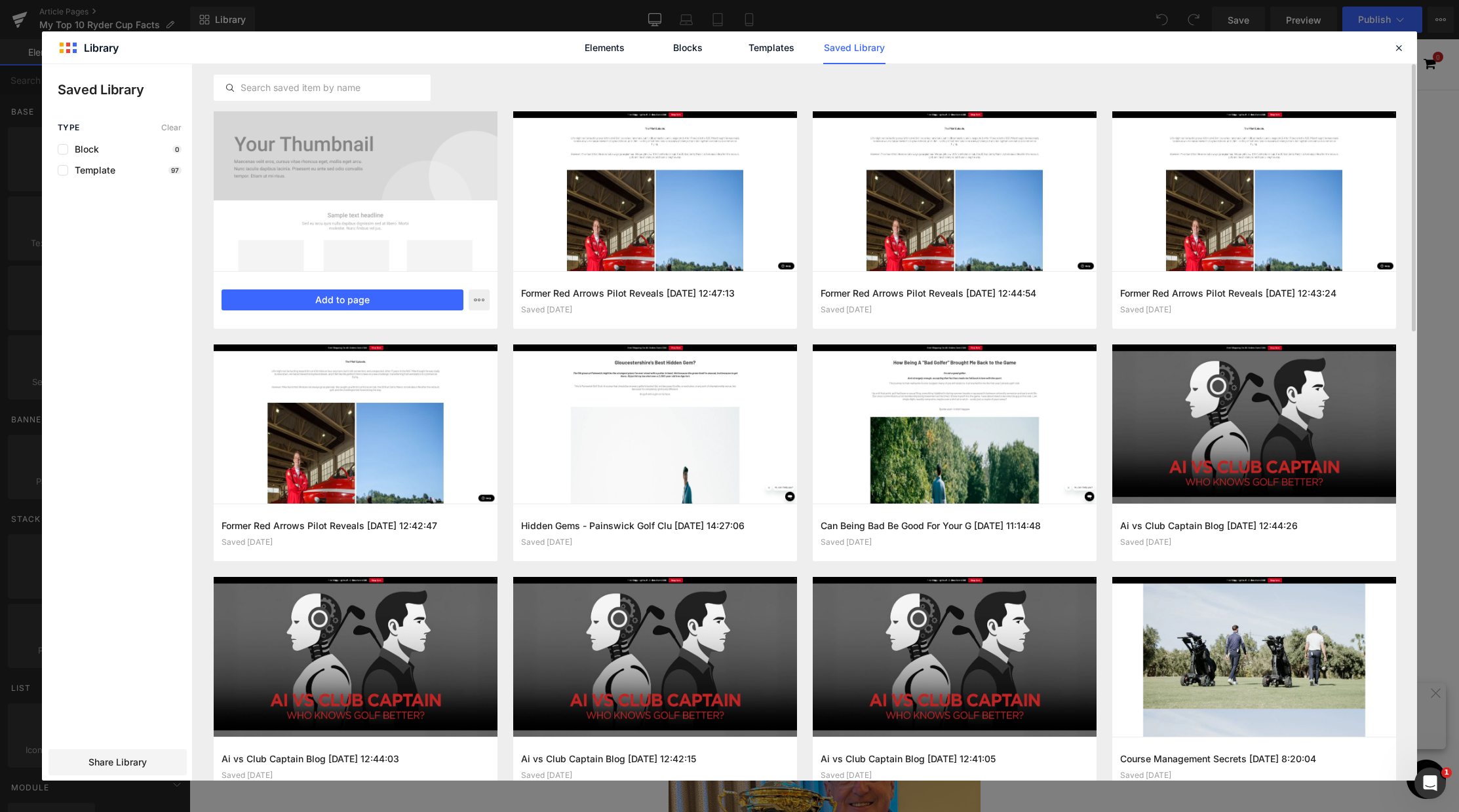
click at [404, 222] on div at bounding box center [355, 191] width 284 height 160
click at [94, 751] on div "Share Library" at bounding box center [117, 762] width 138 height 26
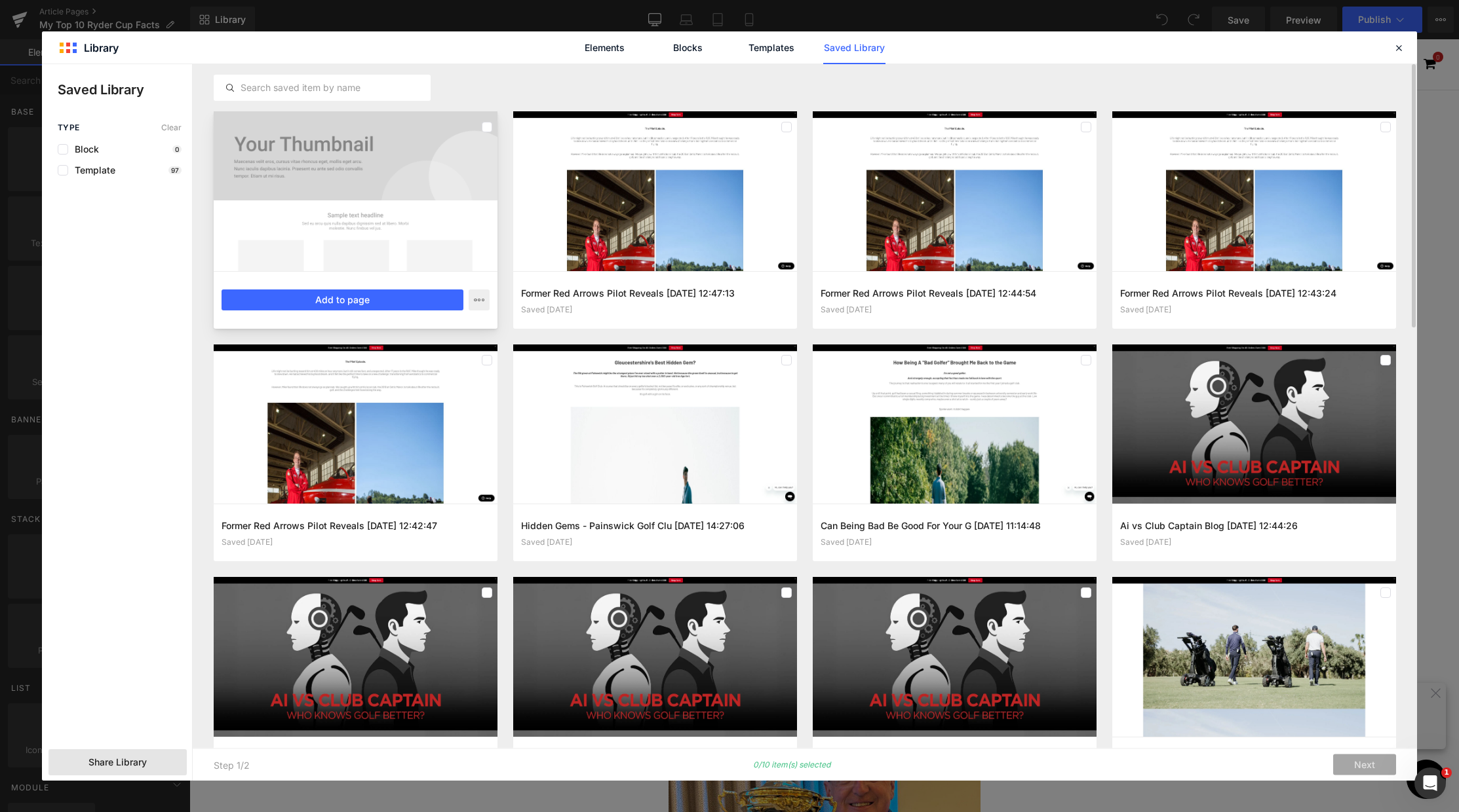
click at [440, 148] on div at bounding box center [355, 191] width 284 height 160
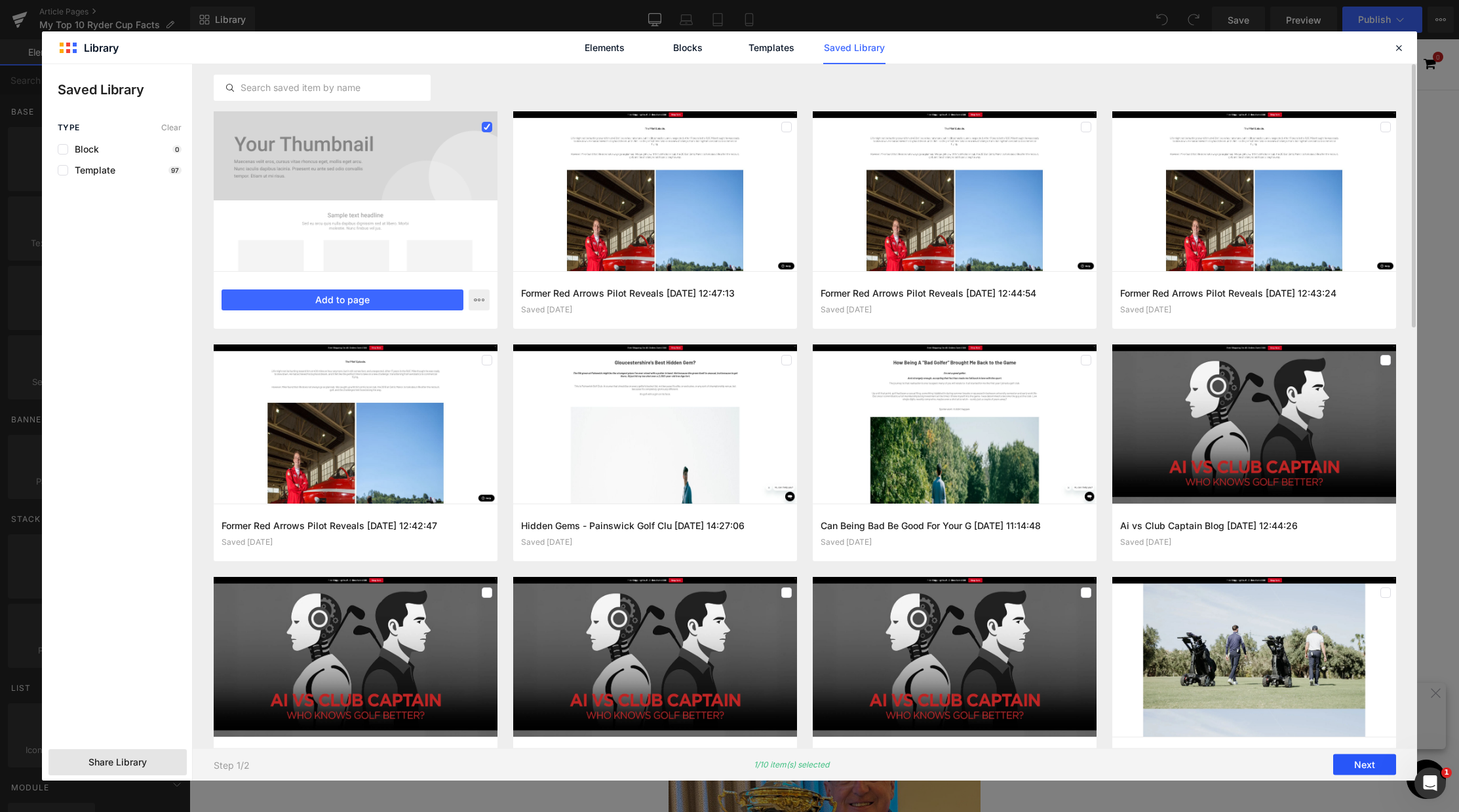
click at [1388, 764] on button "Next" at bounding box center [1364, 764] width 63 height 21
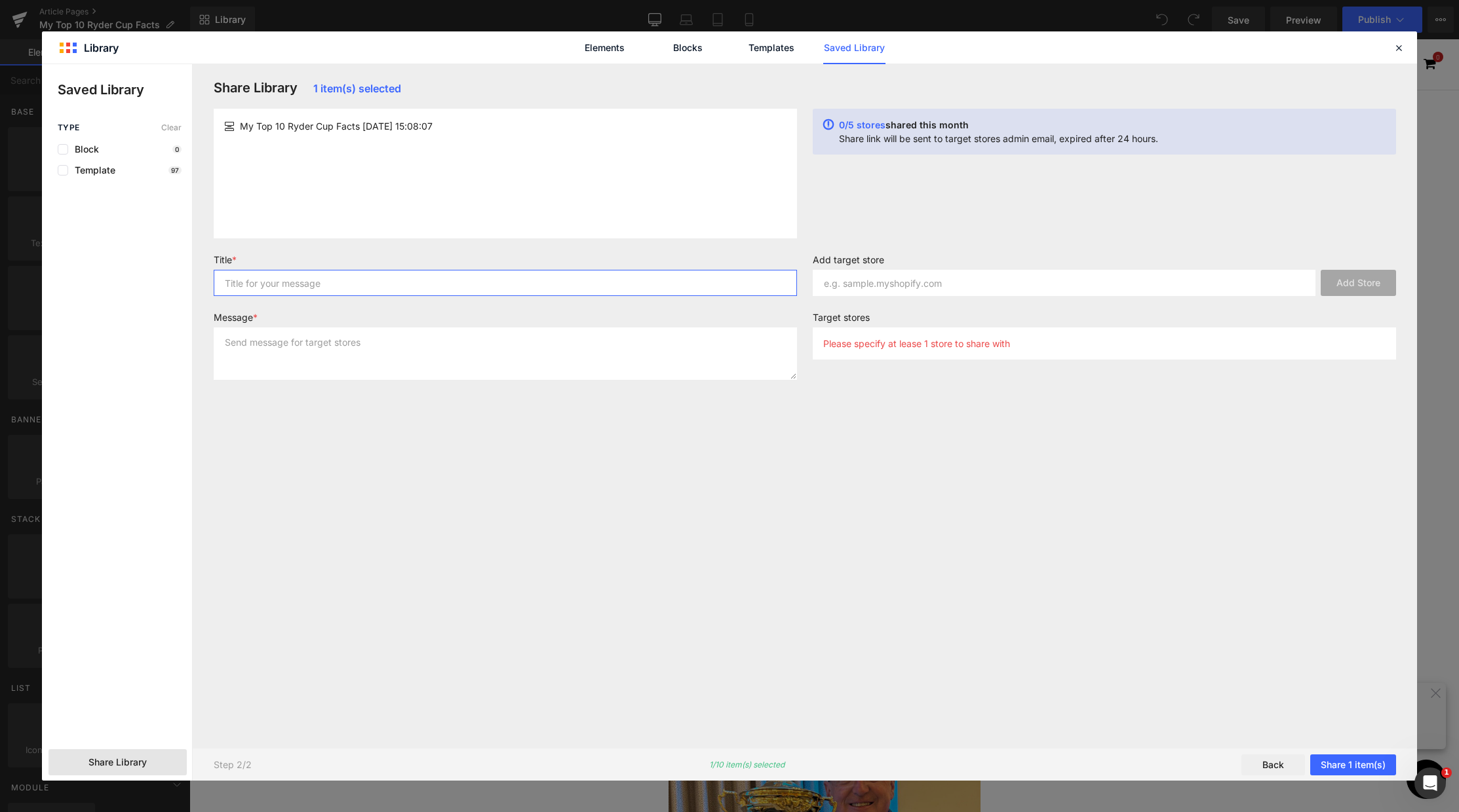
click at [363, 283] on input "text" at bounding box center [505, 282] width 583 height 26
type input "top 10 ryder cup facts"
click at [1082, 283] on input "text" at bounding box center [1064, 282] width 502 height 26
type input "s"
type input "stewartgolfusa.myshopify.com"
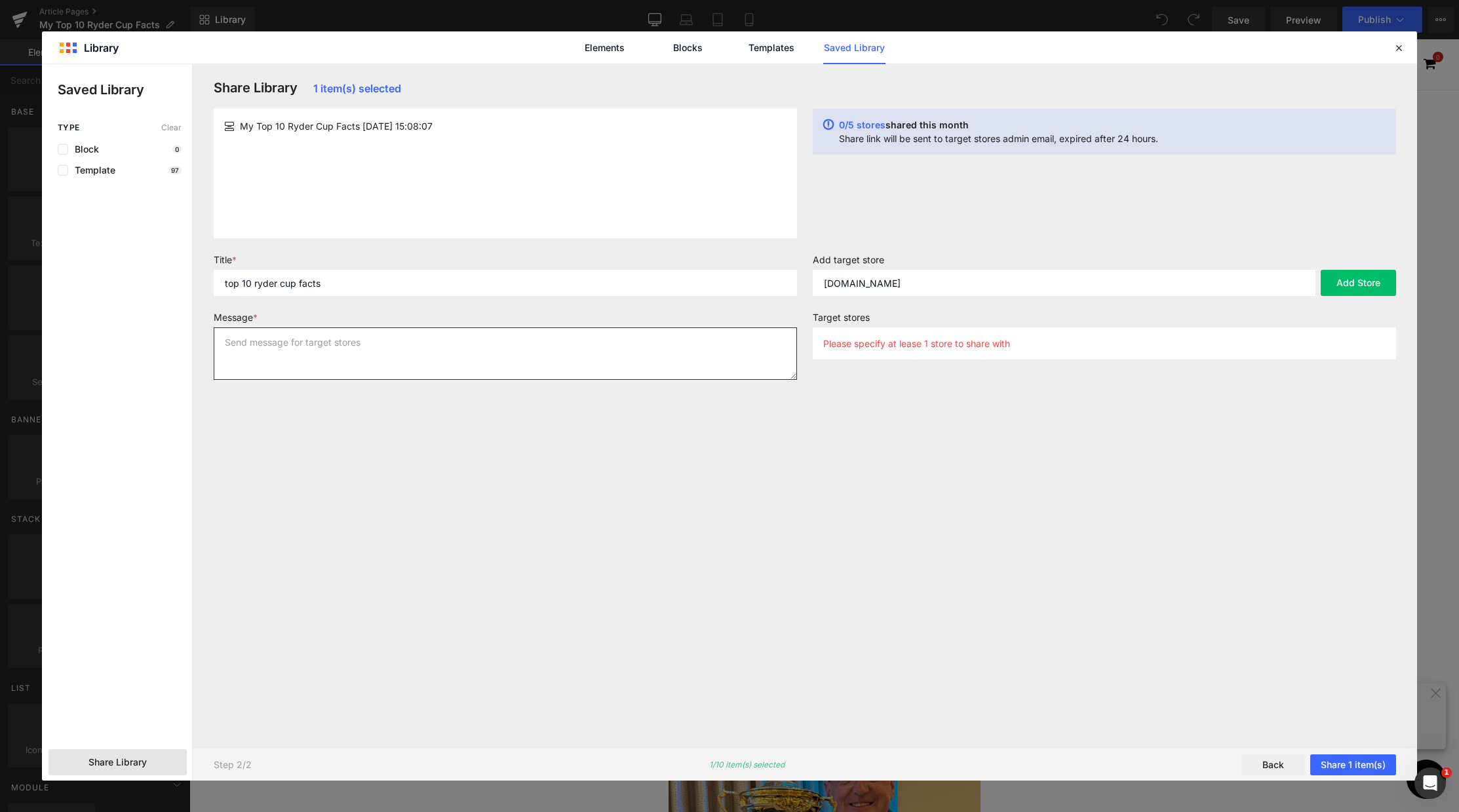
click at [437, 329] on textarea at bounding box center [505, 353] width 583 height 52
type textarea "hi"
click at [1370, 279] on button "Add Store" at bounding box center [1358, 282] width 76 height 26
click at [1354, 764] on button "Share 1 item(s)" at bounding box center [1352, 764] width 85 height 21
